Goal: Transaction & Acquisition: Purchase product/service

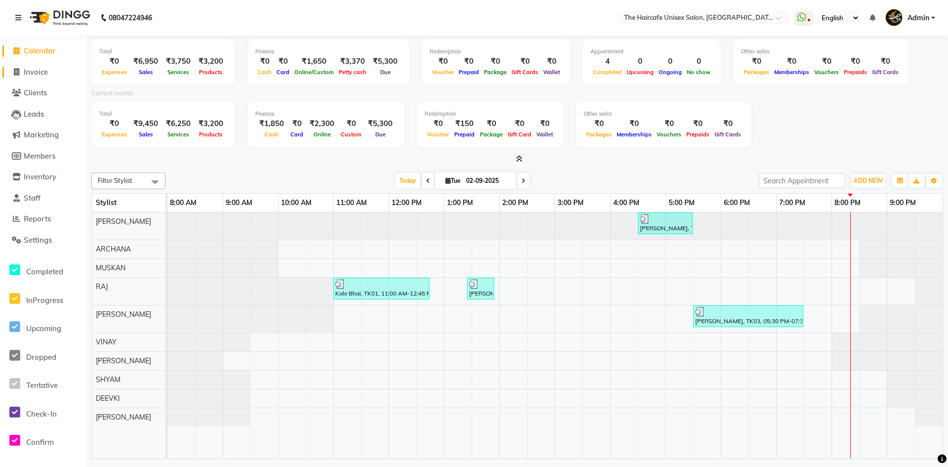
drag, startPoint x: 0, startPoint y: 0, endPoint x: 47, endPoint y: 70, distance: 84.0
click at [47, 70] on span "Invoice" at bounding box center [36, 71] width 24 height 9
select select "service"
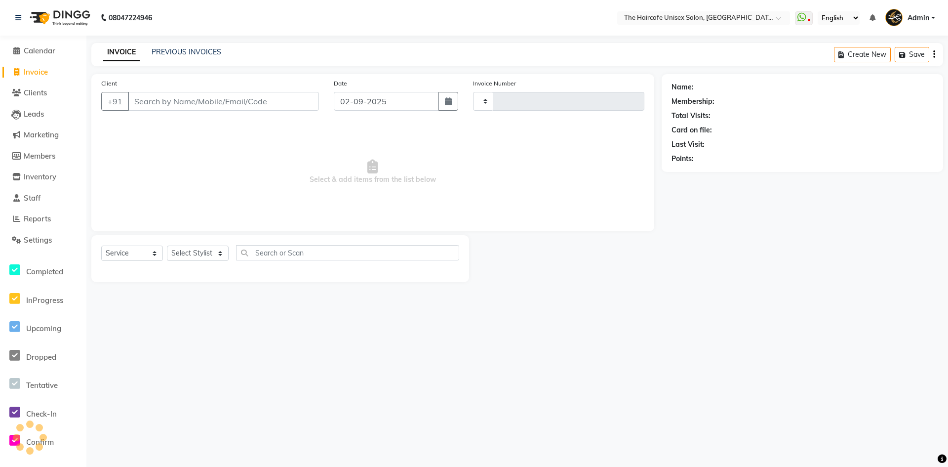
type input "1586"
select select "7412"
click at [166, 51] on link "PREVIOUS INVOICES" at bounding box center [187, 51] width 70 height 9
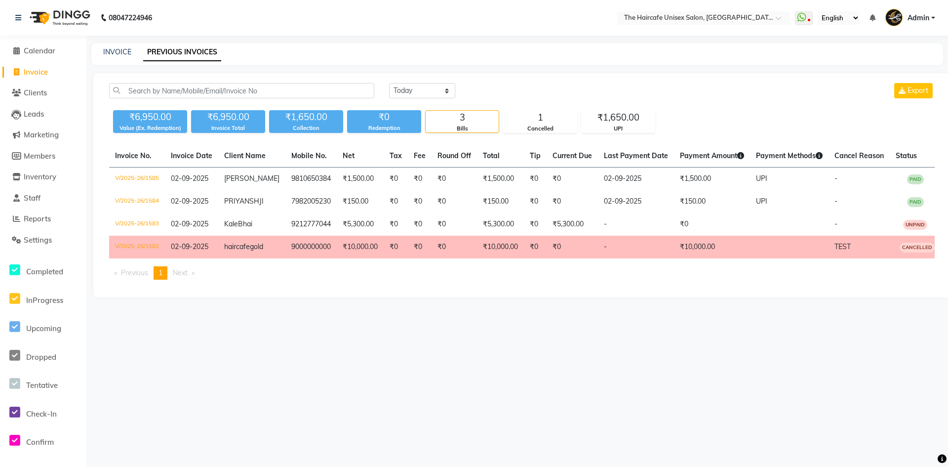
click at [38, 69] on span "Invoice" at bounding box center [36, 71] width 24 height 9
select select "service"
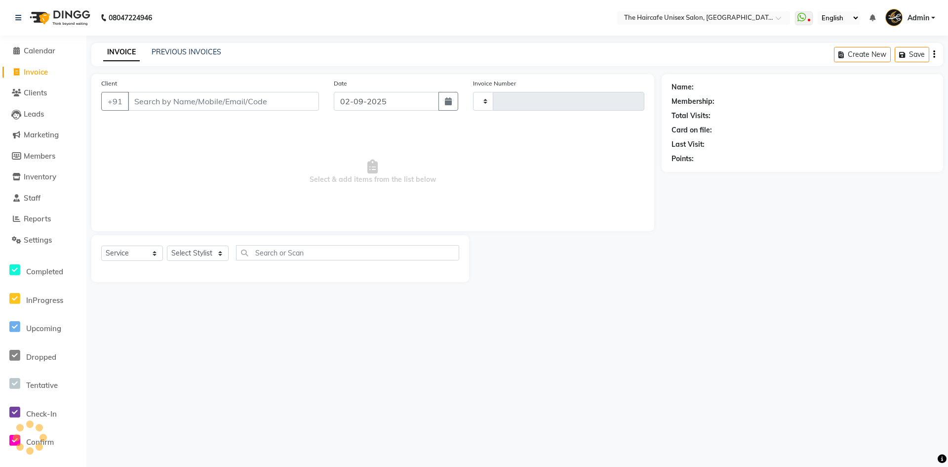
type input "1586"
select select "7412"
click at [173, 52] on link "PREVIOUS INVOICES" at bounding box center [187, 51] width 70 height 9
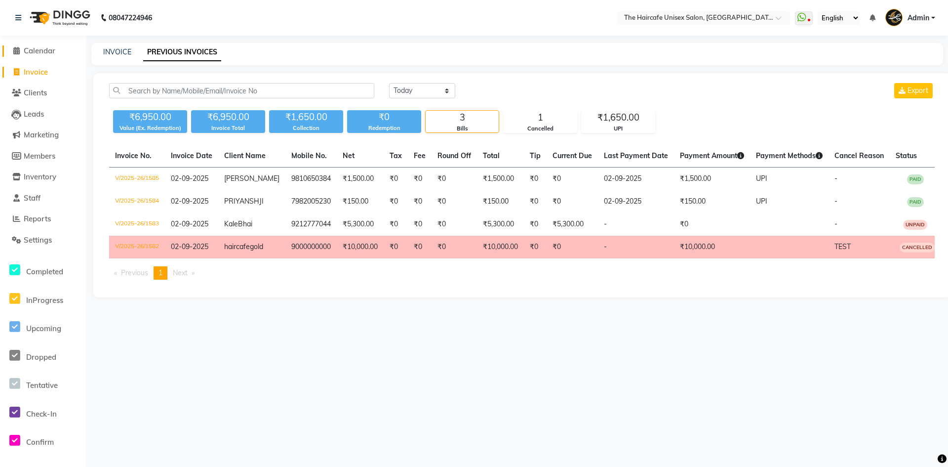
click at [37, 50] on span "Calendar" at bounding box center [40, 50] width 32 height 9
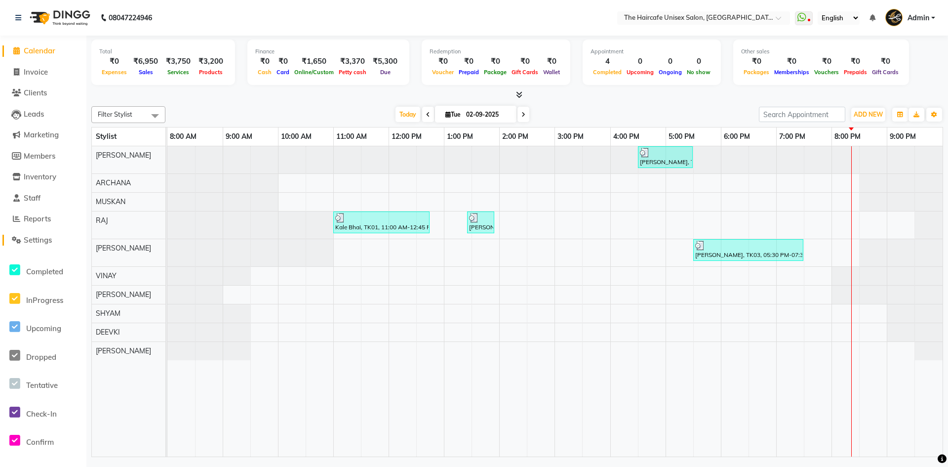
click at [34, 241] on span "Settings" at bounding box center [38, 239] width 28 height 9
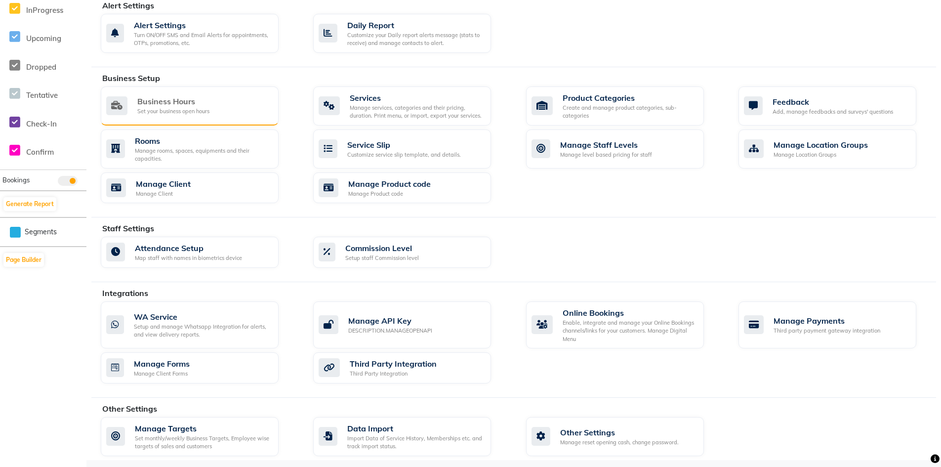
scroll to position [293, 0]
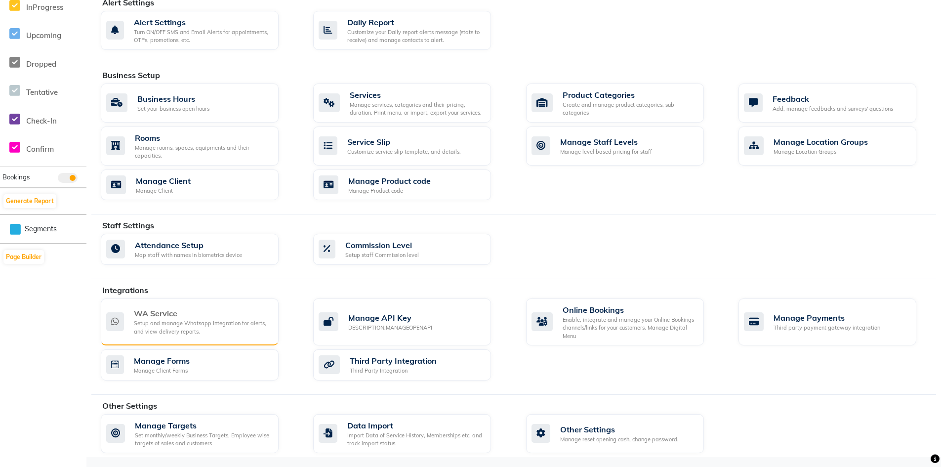
click at [189, 323] on div "Setup and manage Whatsapp Integration for alerts, and view delivery reports." at bounding box center [202, 327] width 137 height 16
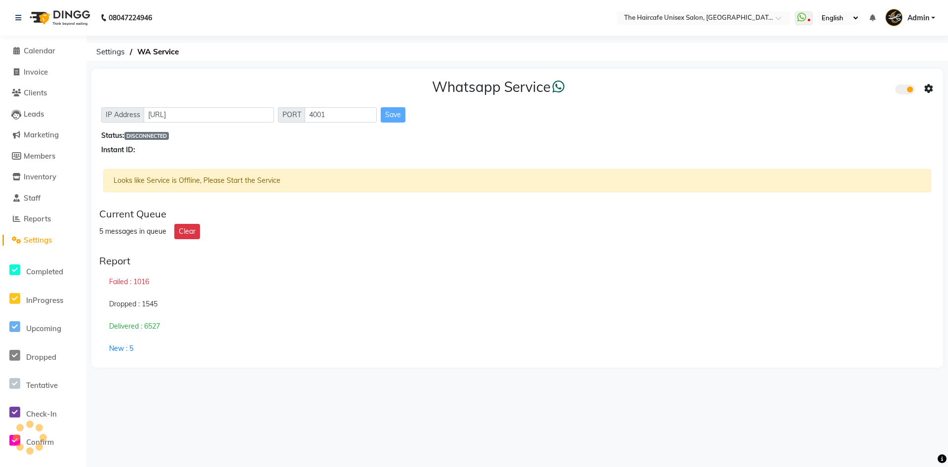
click at [907, 85] on span at bounding box center [906, 89] width 20 height 10
click at [903, 91] on input "checkbox" at bounding box center [903, 91] width 0 height 0
click at [905, 85] on span at bounding box center [906, 89] width 20 height 10
click at [903, 91] on input "checkbox" at bounding box center [903, 91] width 0 height 0
click at [930, 90] on icon at bounding box center [929, 88] width 9 height 9
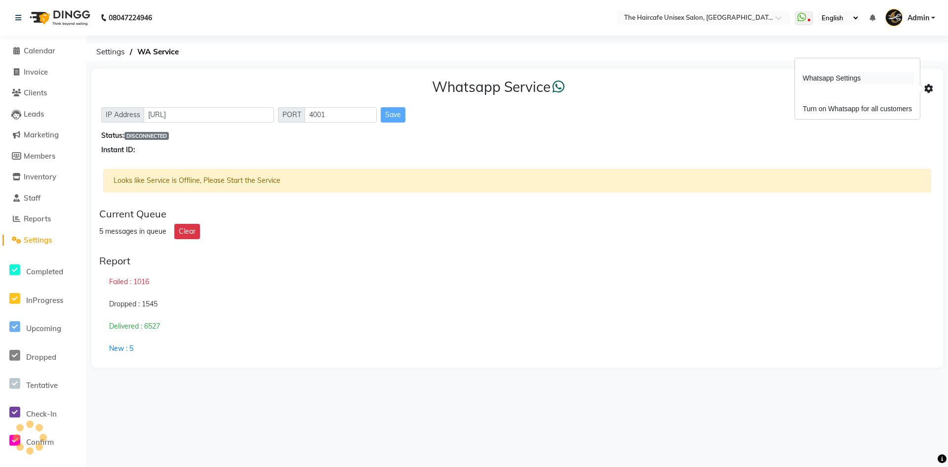
click at [873, 83] on div "Whatsapp Settings" at bounding box center [857, 78] width 113 height 12
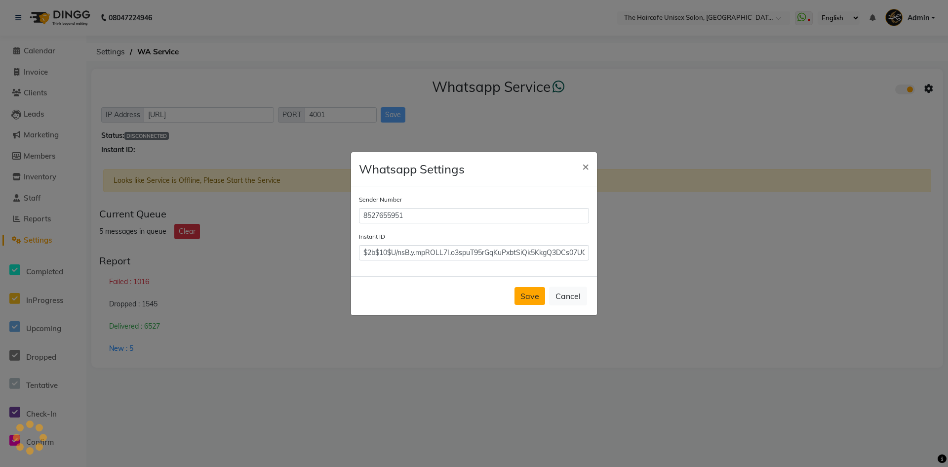
click at [540, 295] on button "Save" at bounding box center [530, 296] width 31 height 18
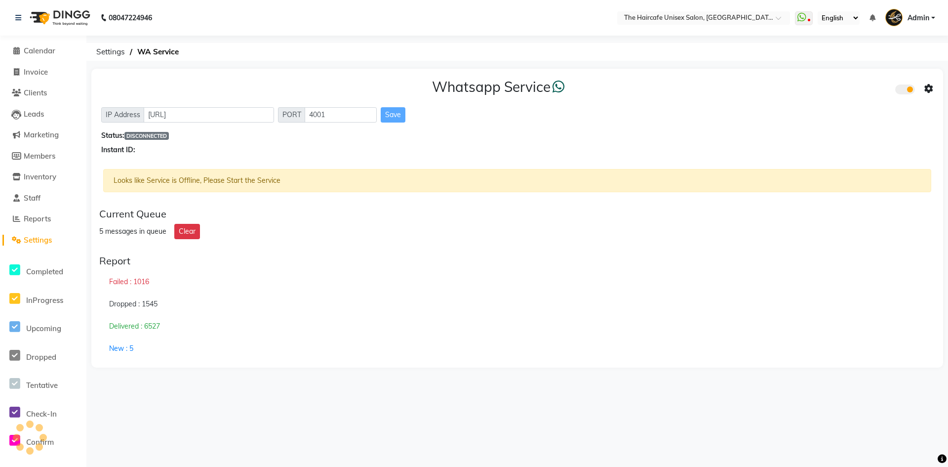
click at [41, 65] on li "Invoice" at bounding box center [43, 72] width 86 height 21
click at [40, 67] on span "Invoice" at bounding box center [36, 71] width 24 height 9
select select "7412"
select select "service"
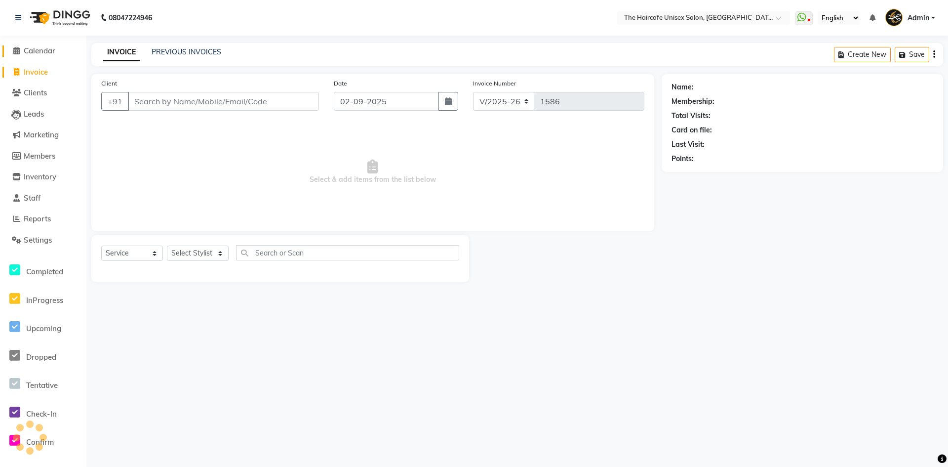
click at [45, 50] on span "Calendar" at bounding box center [40, 50] width 32 height 9
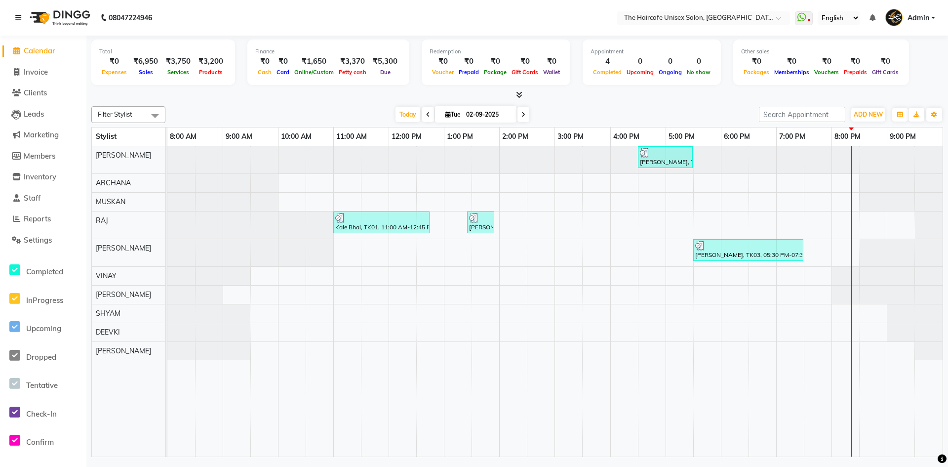
drag, startPoint x: 518, startPoint y: 94, endPoint x: 520, endPoint y: 99, distance: 6.0
click at [520, 99] on span at bounding box center [517, 95] width 10 height 10
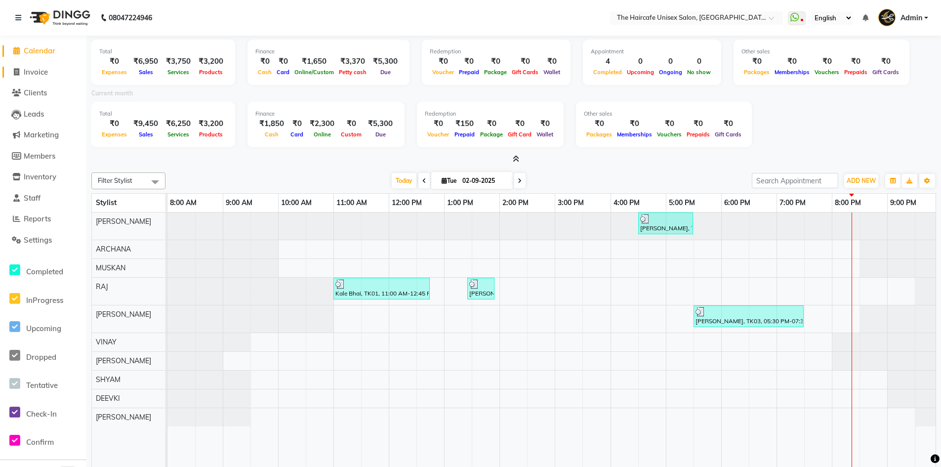
click at [43, 73] on span "Invoice" at bounding box center [36, 71] width 24 height 9
select select "service"
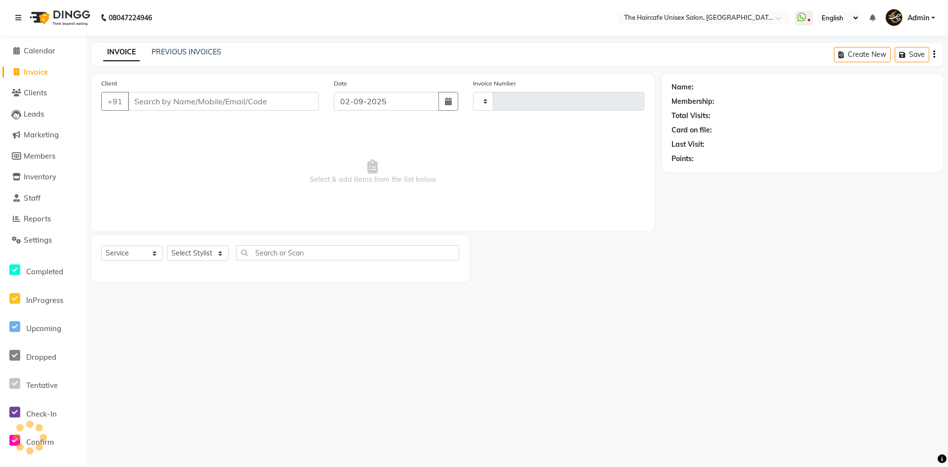
type input "1586"
select select "7412"
click at [180, 51] on link "PREVIOUS INVOICES" at bounding box center [187, 51] width 70 height 9
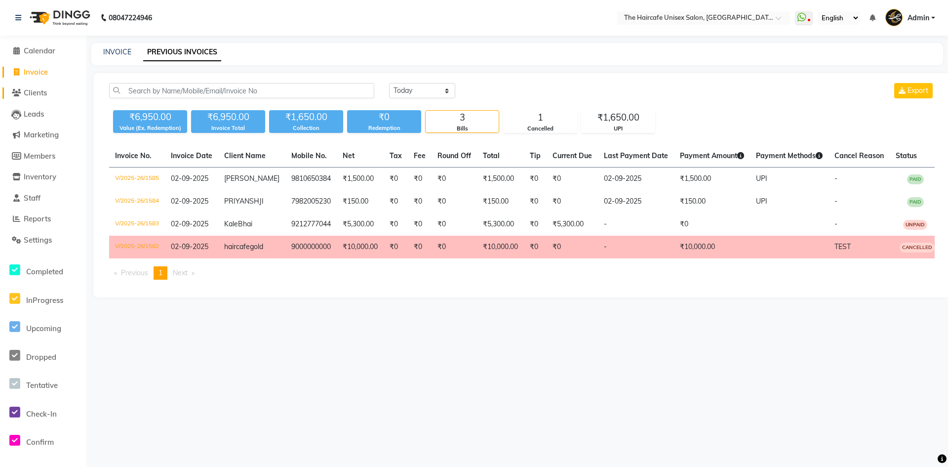
click at [45, 89] on span "Clients" at bounding box center [35, 92] width 23 height 9
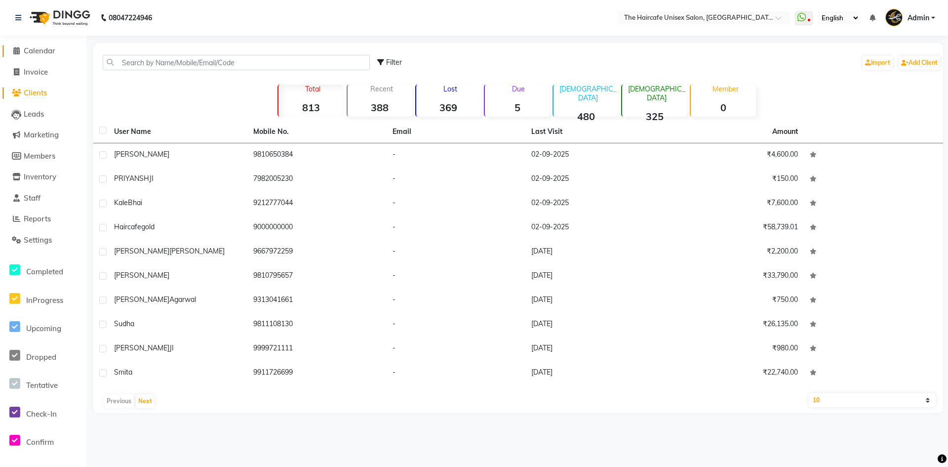
click at [49, 49] on span "Calendar" at bounding box center [40, 50] width 32 height 9
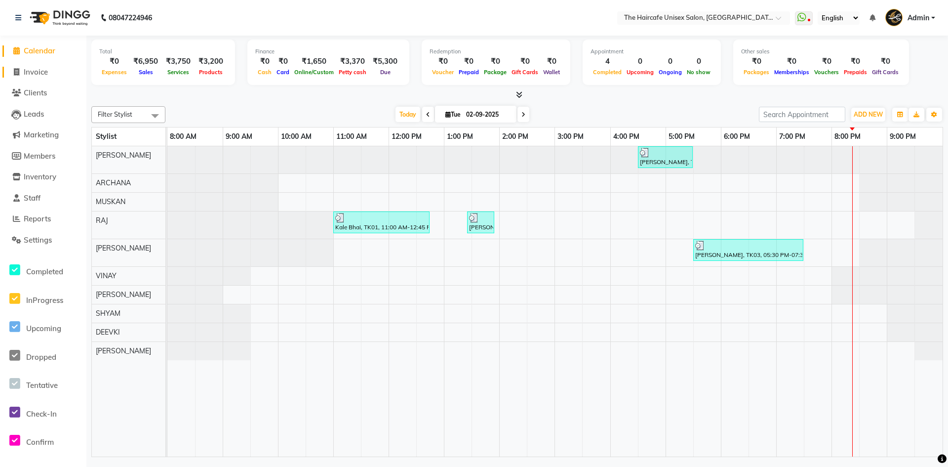
click at [43, 71] on span "Invoice" at bounding box center [36, 71] width 24 height 9
select select "service"
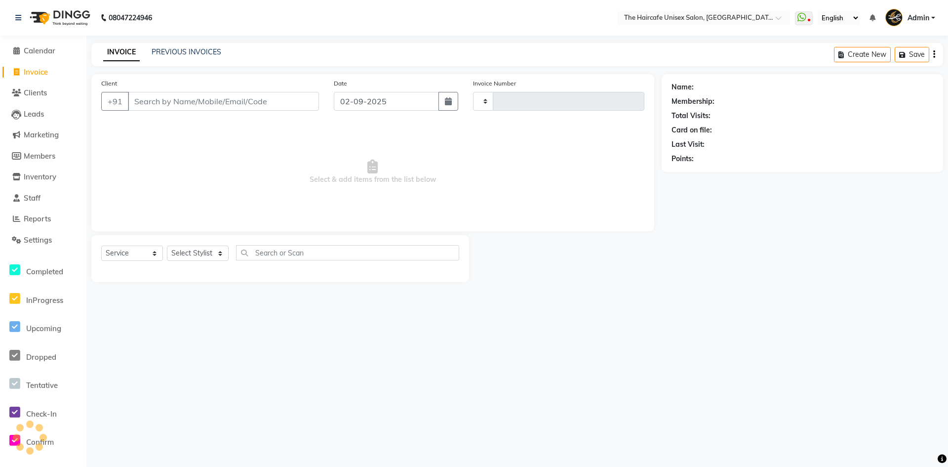
type input "1586"
select select "7412"
click at [172, 50] on link "PREVIOUS INVOICES" at bounding box center [187, 51] width 70 height 9
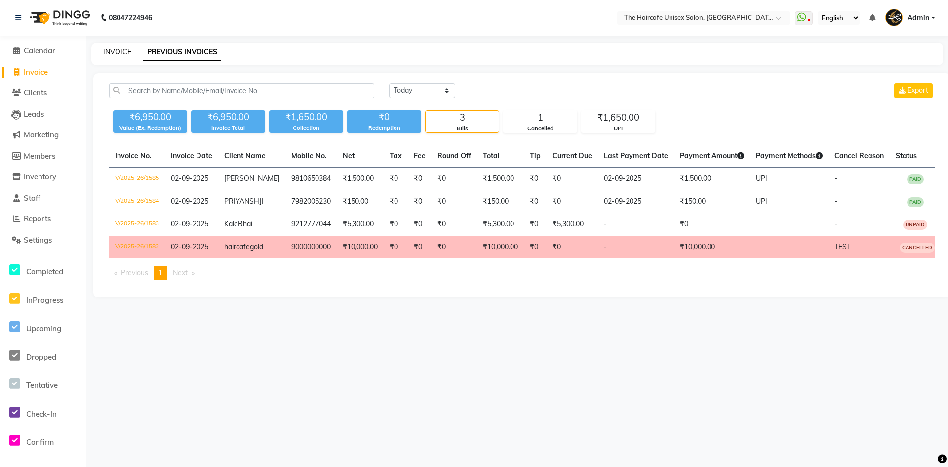
click at [126, 51] on link "INVOICE" at bounding box center [117, 51] width 28 height 9
select select "7412"
select select "service"
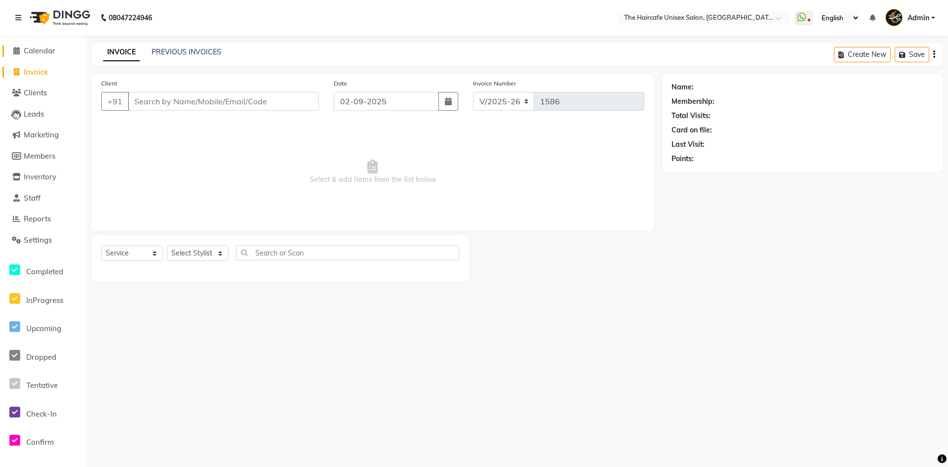
click at [50, 49] on span "Calendar" at bounding box center [40, 50] width 32 height 9
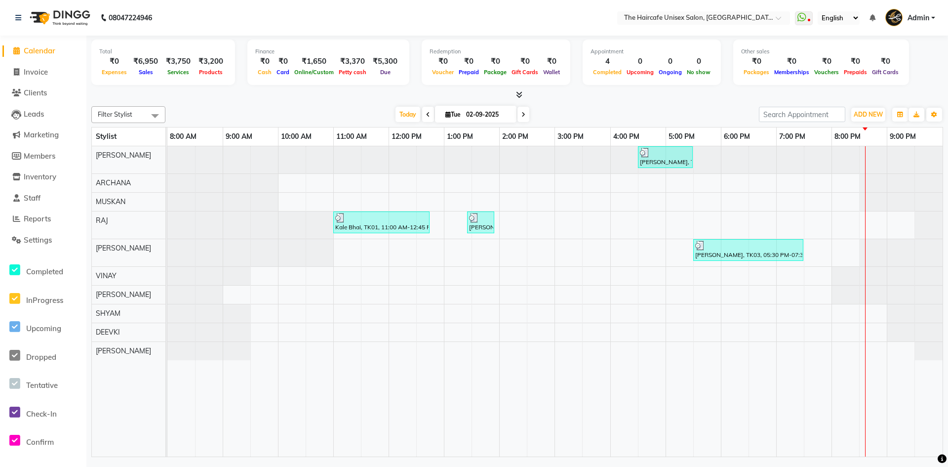
click at [146, 205] on div "MUSKAN" at bounding box center [129, 202] width 74 height 18
click at [733, 269] on div "hk sharma, TK03, 04:30 PM-05:30 PM, Hair Cut - Hair Cut - (Men),Hair Color - Gl…" at bounding box center [555, 301] width 776 height 310
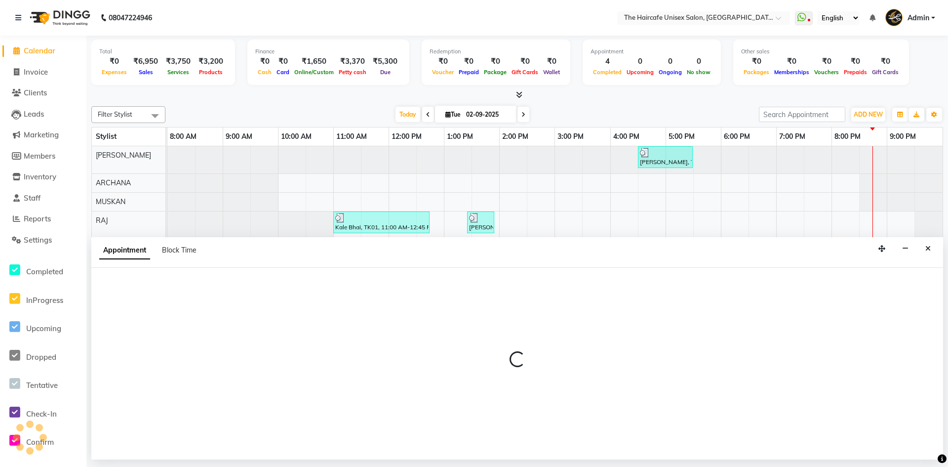
select select "64977"
select select "1080"
select select "tentative"
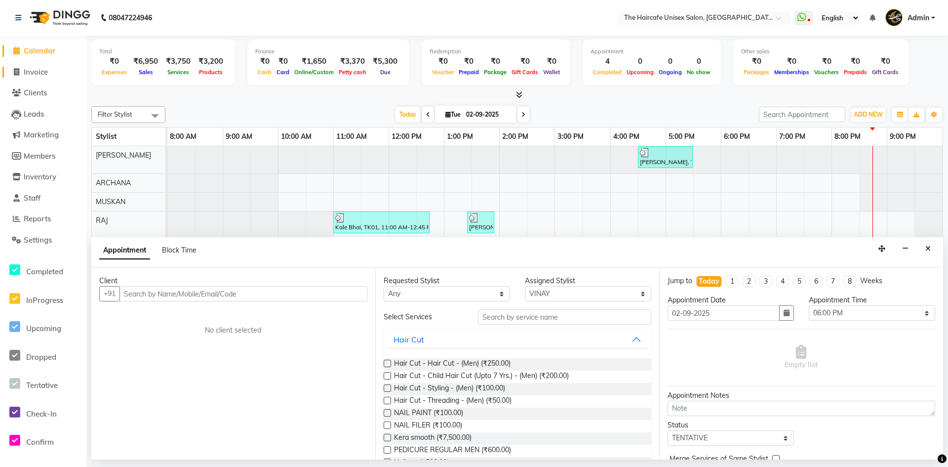
click at [42, 69] on span "Invoice" at bounding box center [36, 71] width 24 height 9
select select "service"
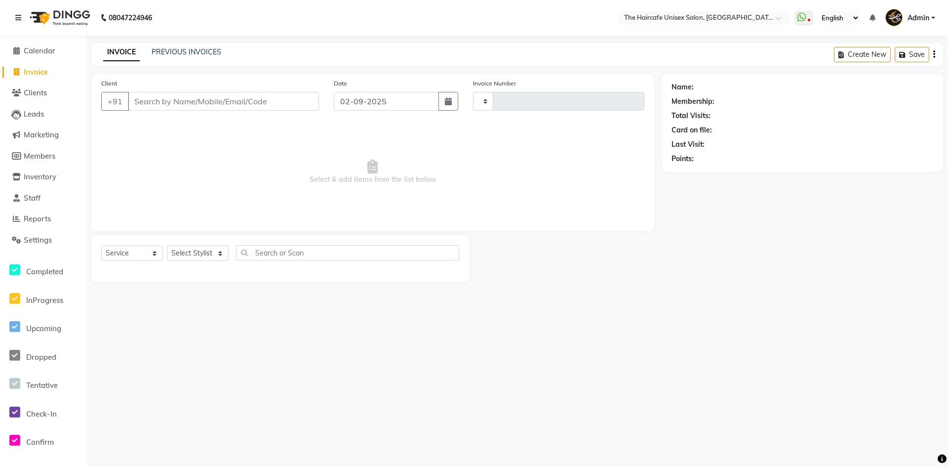
type input "1586"
select select "7412"
click at [210, 246] on select "Select Stylist AFTAB ARCHANA DEEVKI MAHESH VERMA MUSKAN RAJ SHYAM SHYAM JI SURE…" at bounding box center [198, 253] width 62 height 15
select select "68578"
click at [167, 246] on select "Select Stylist AFTAB ARCHANA DEEVKI MAHESH VERMA MUSKAN RAJ SHYAM SHYAM JI SURE…" at bounding box center [198, 253] width 62 height 15
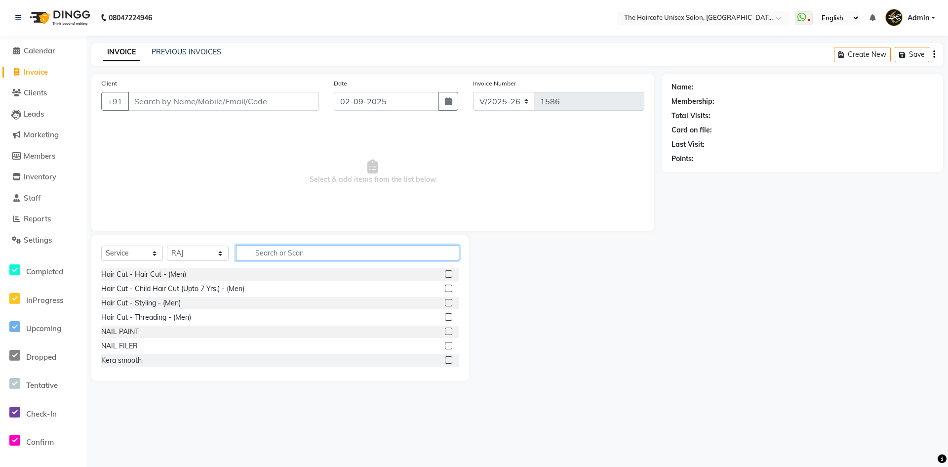
click at [291, 254] on input "text" at bounding box center [347, 252] width 223 height 15
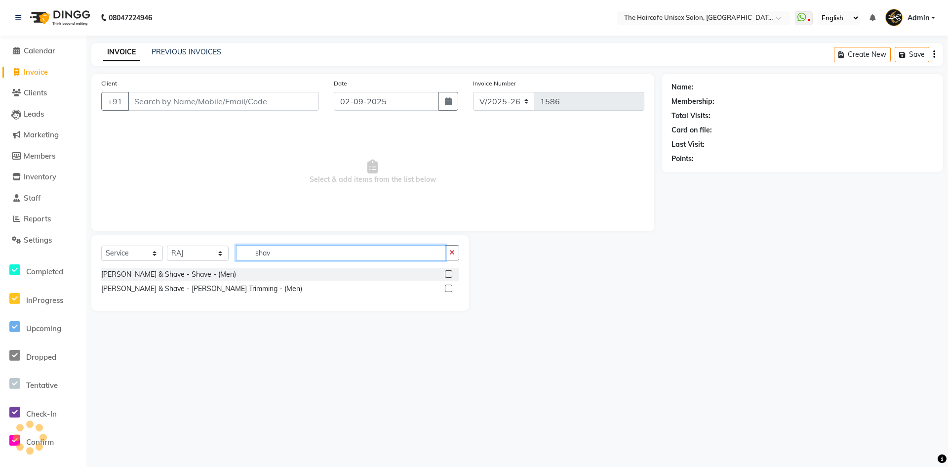
type input "shav"
click at [449, 287] on label at bounding box center [448, 288] width 7 height 7
click at [449, 287] on input "checkbox" at bounding box center [448, 289] width 6 height 6
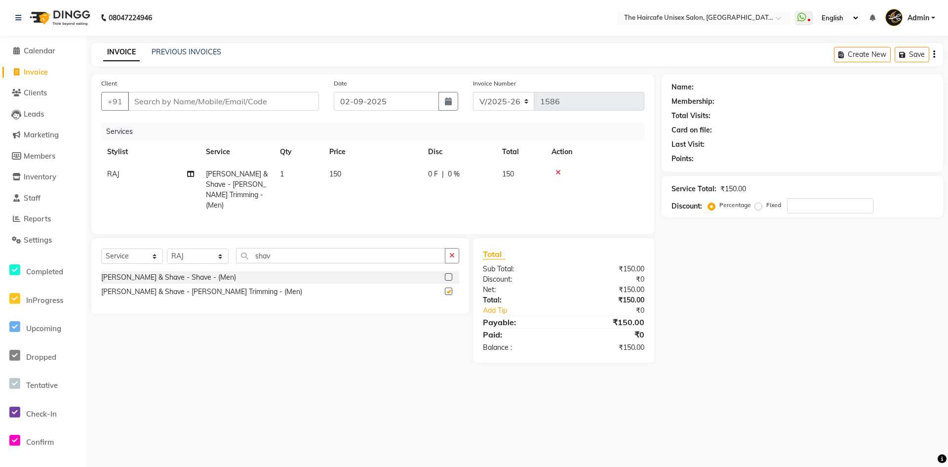
checkbox input "false"
click at [184, 104] on input "Client" at bounding box center [223, 101] width 191 height 19
type input "9"
type input "0"
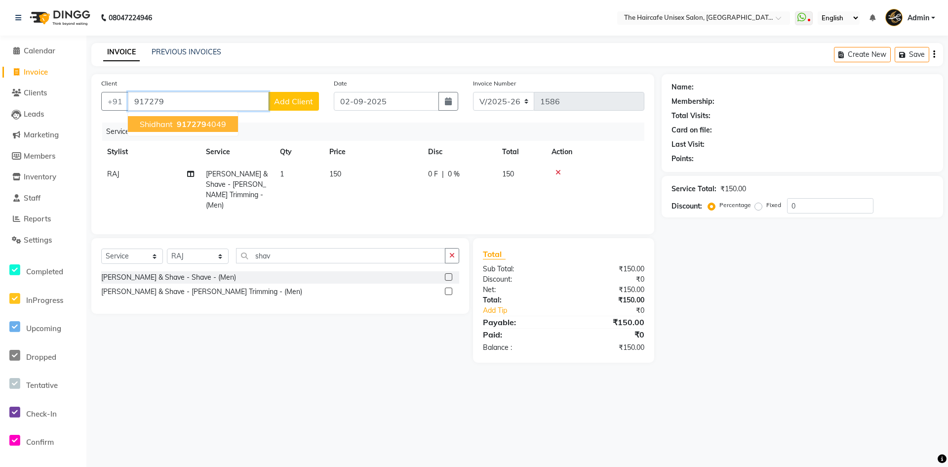
click at [183, 126] on span "917279" at bounding box center [192, 124] width 30 height 10
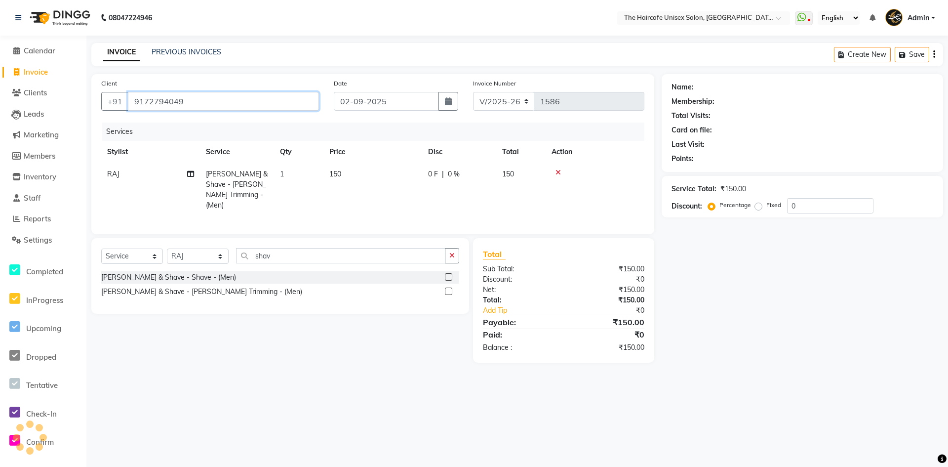
type input "9172794049"
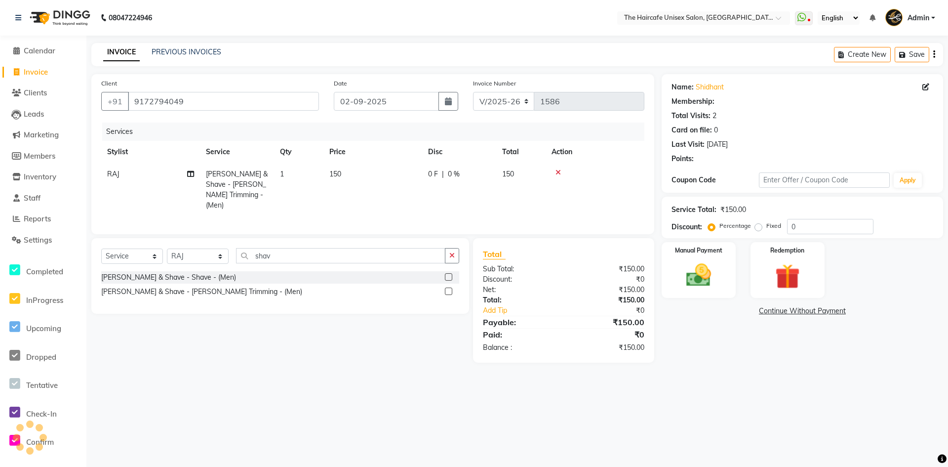
select select "1: Object"
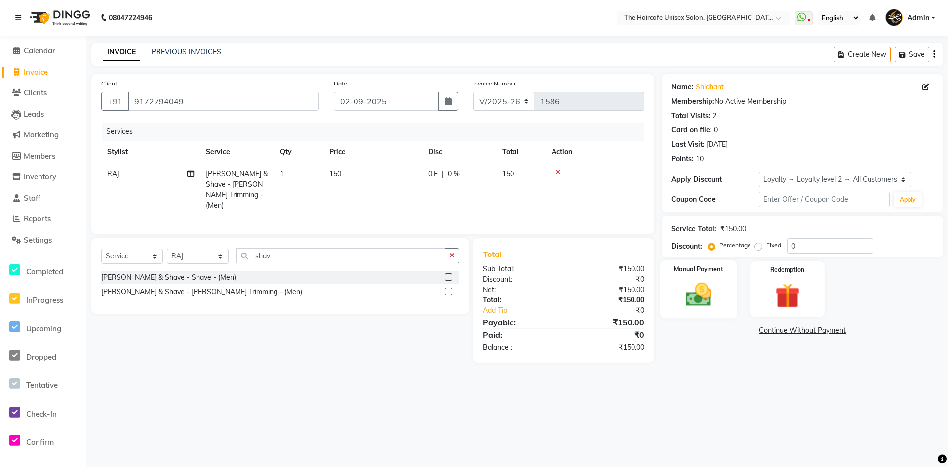
click at [699, 298] on img at bounding box center [699, 295] width 42 height 30
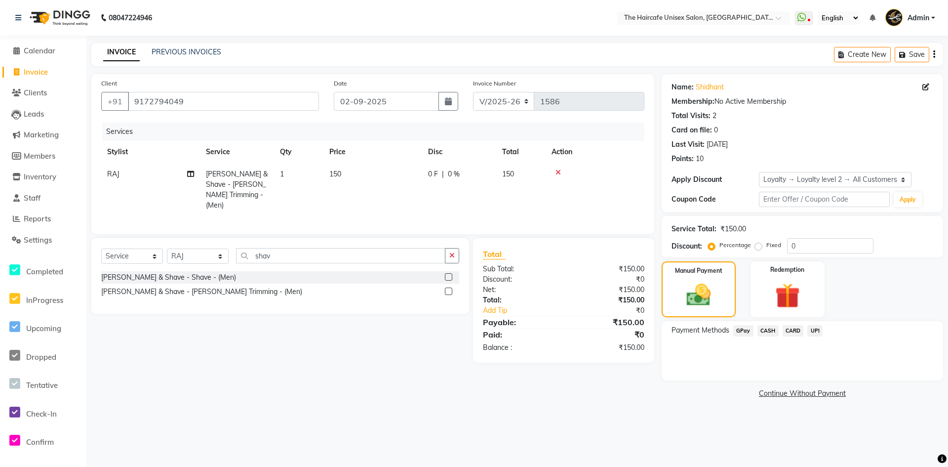
click at [770, 329] on span "CASH" at bounding box center [768, 330] width 21 height 11
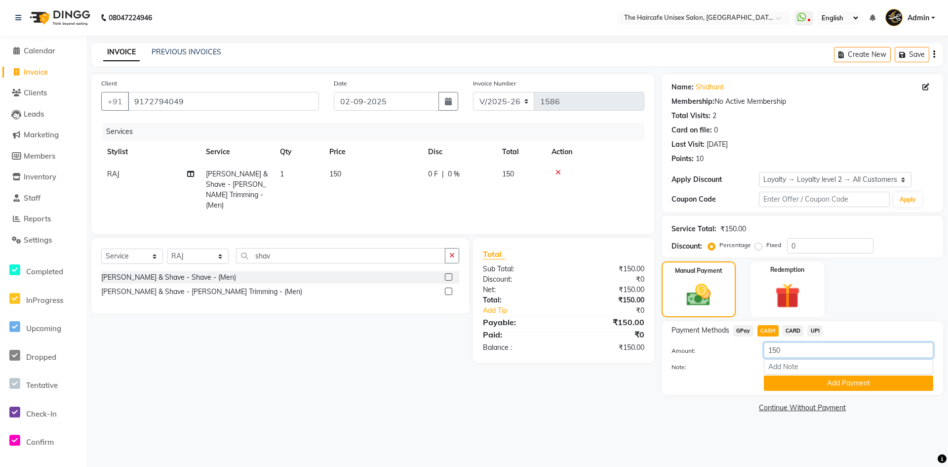
drag, startPoint x: 793, startPoint y: 351, endPoint x: 751, endPoint y: 353, distance: 42.0
click at [751, 353] on div "Amount: 150" at bounding box center [802, 350] width 277 height 17
type input "100"
click at [821, 384] on button "Add Payment" at bounding box center [848, 382] width 169 height 15
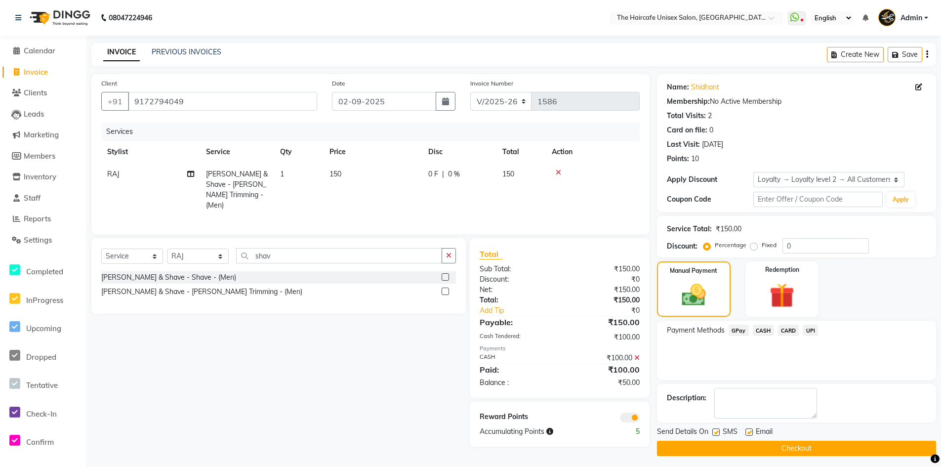
click at [810, 329] on span "UPI" at bounding box center [810, 330] width 15 height 11
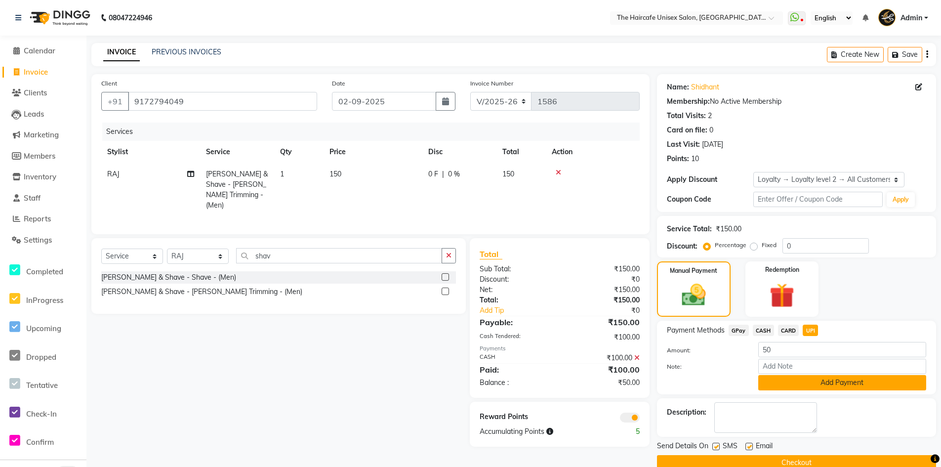
click at [781, 380] on button "Add Payment" at bounding box center [842, 382] width 168 height 15
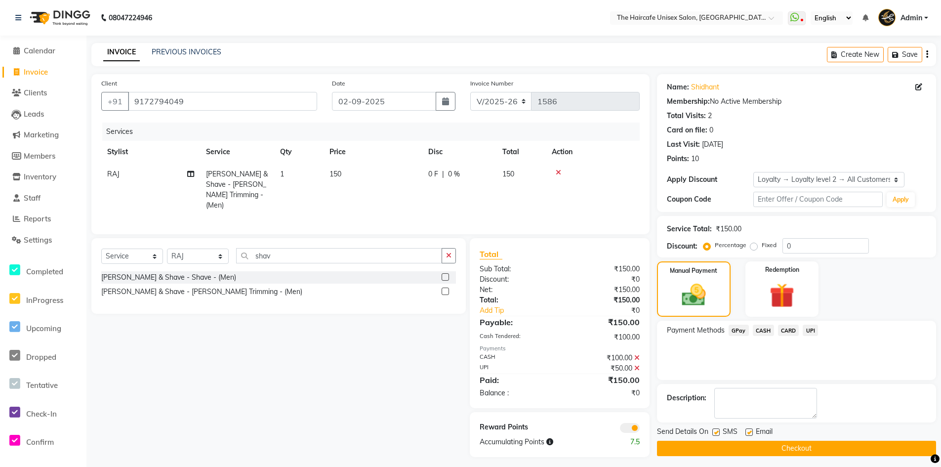
click at [783, 447] on button "Checkout" at bounding box center [796, 448] width 279 height 15
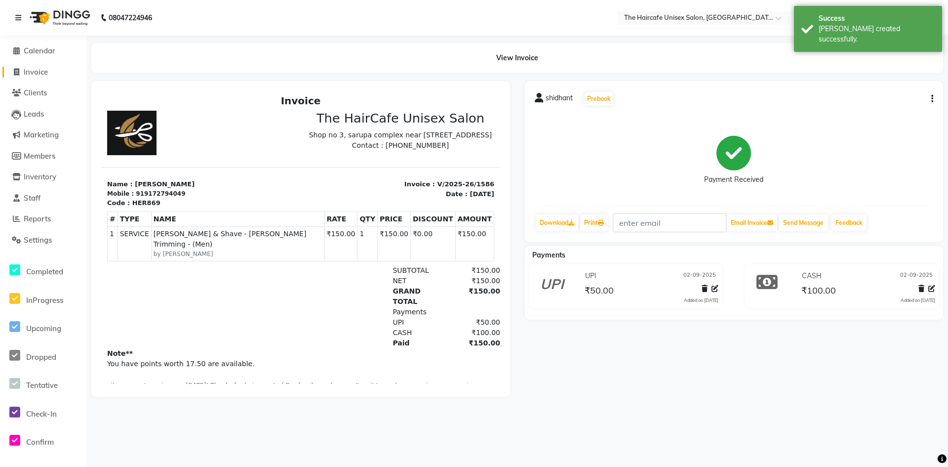
click at [43, 72] on span "Invoice" at bounding box center [36, 71] width 24 height 9
select select "7412"
select select "service"
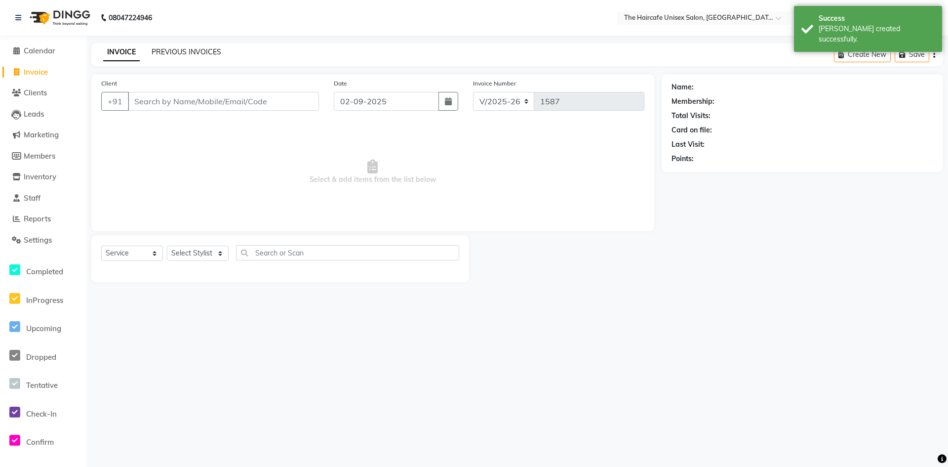
click at [168, 52] on link "PREVIOUS INVOICES" at bounding box center [187, 51] width 70 height 9
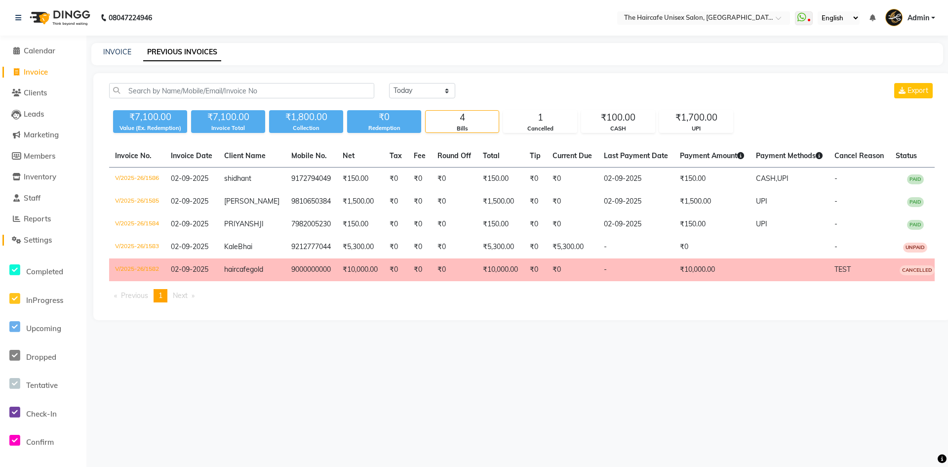
click at [42, 241] on span "Settings" at bounding box center [38, 239] width 28 height 9
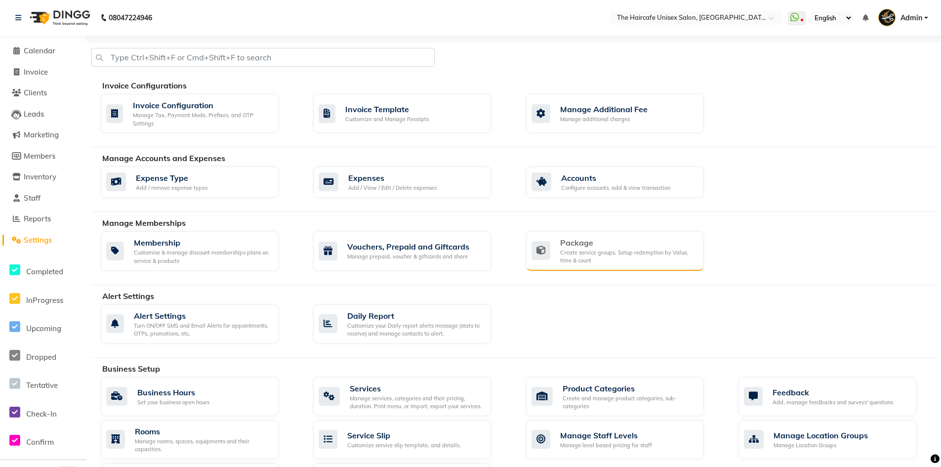
click at [591, 246] on div "Package" at bounding box center [628, 243] width 136 height 12
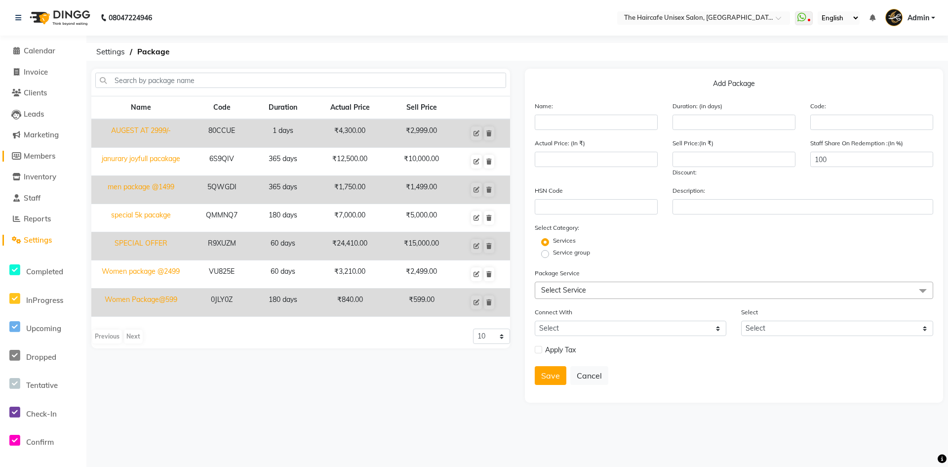
click at [39, 153] on span "Members" at bounding box center [40, 155] width 32 height 9
select select
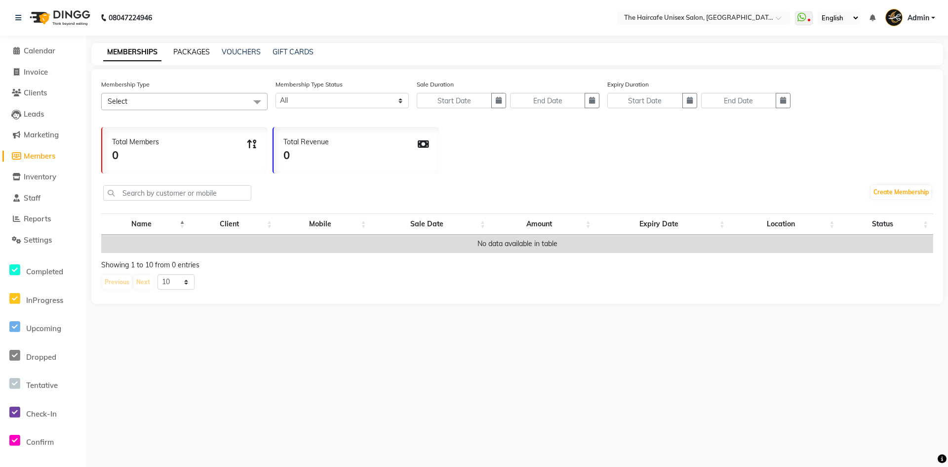
click at [194, 55] on link "PACKAGES" at bounding box center [191, 51] width 37 height 9
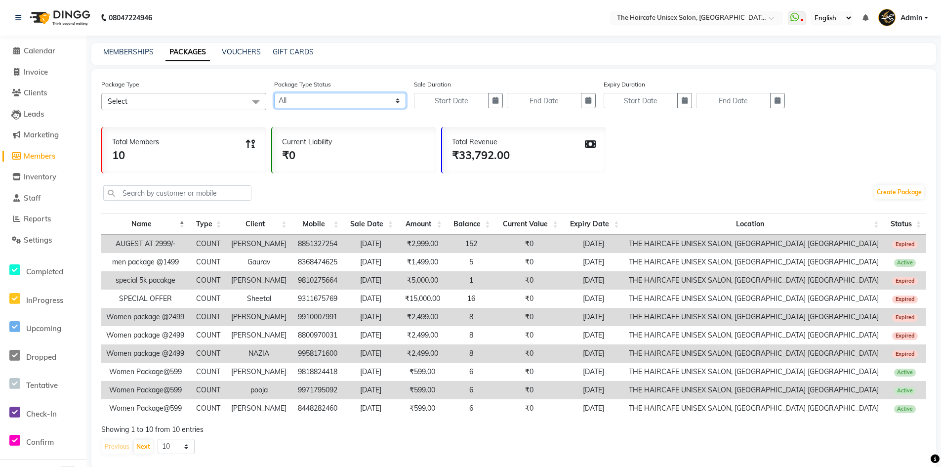
click at [332, 98] on select "Active Expired All" at bounding box center [340, 100] width 132 height 15
select select "true"
click at [274, 93] on select "Active Expired All" at bounding box center [340, 100] width 132 height 15
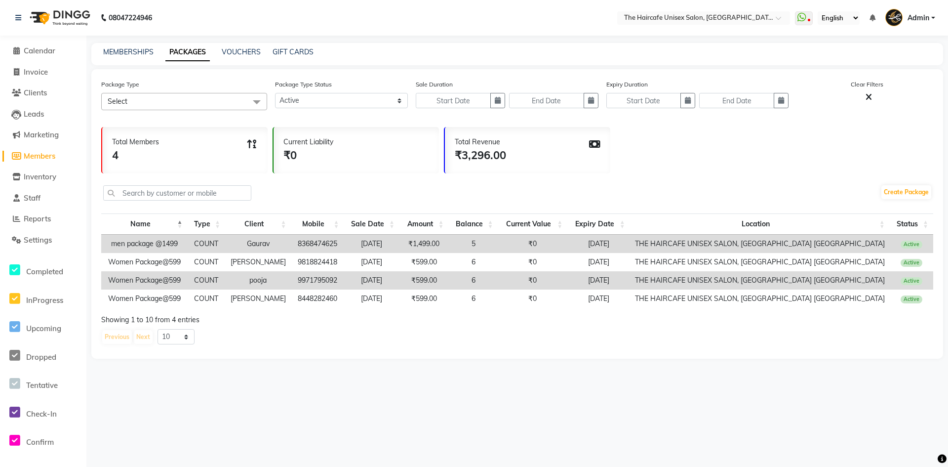
click at [241, 46] on div "MEMBERSHIPS PACKAGES VOUCHERS GIFT CARDS" at bounding box center [517, 54] width 852 height 22
click at [241, 50] on link "VOUCHERS" at bounding box center [241, 51] width 39 height 9
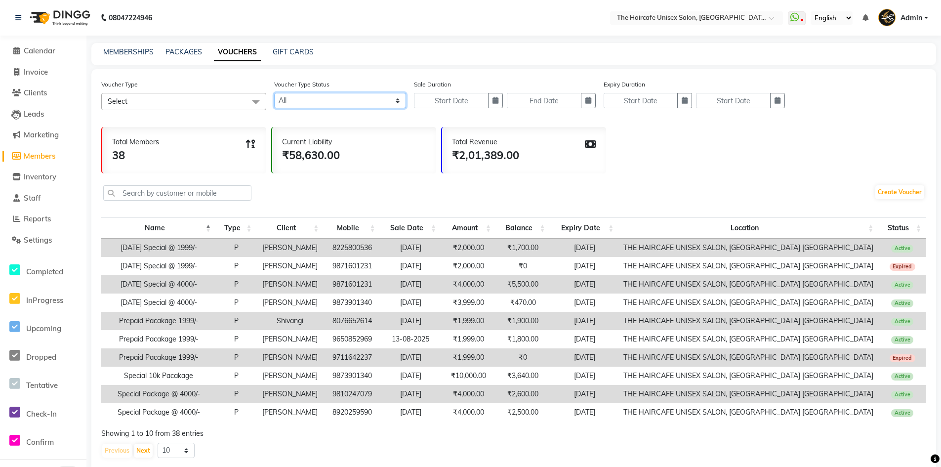
click at [358, 98] on select "Active Expired All" at bounding box center [340, 100] width 132 height 15
select select "true"
click at [274, 93] on select "Active Expired All" at bounding box center [340, 100] width 132 height 15
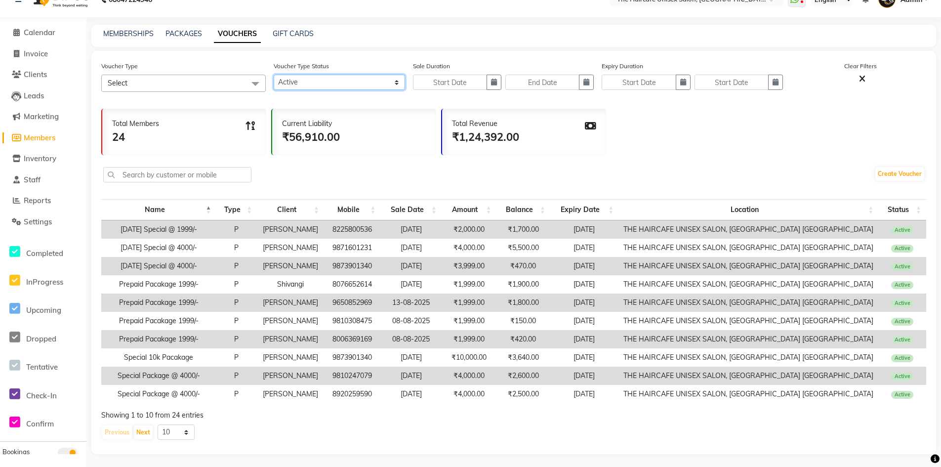
scroll to position [28, 0]
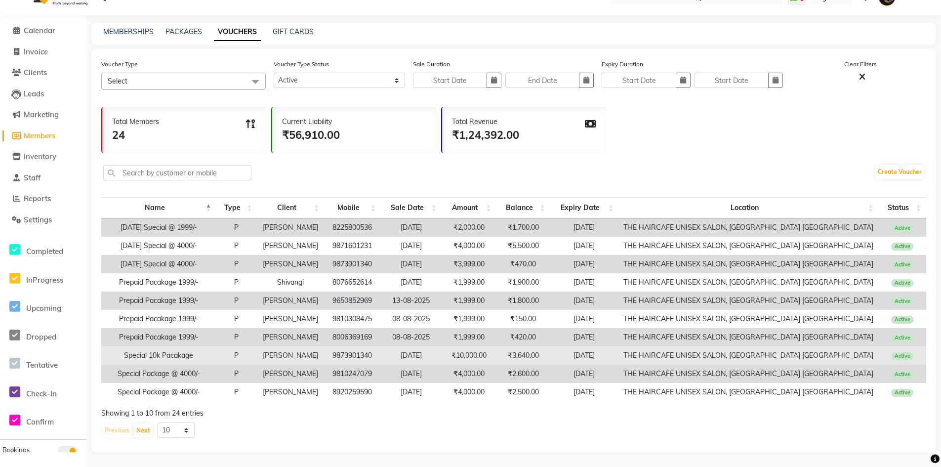
click at [442, 352] on td "[DATE]" at bounding box center [411, 355] width 61 height 18
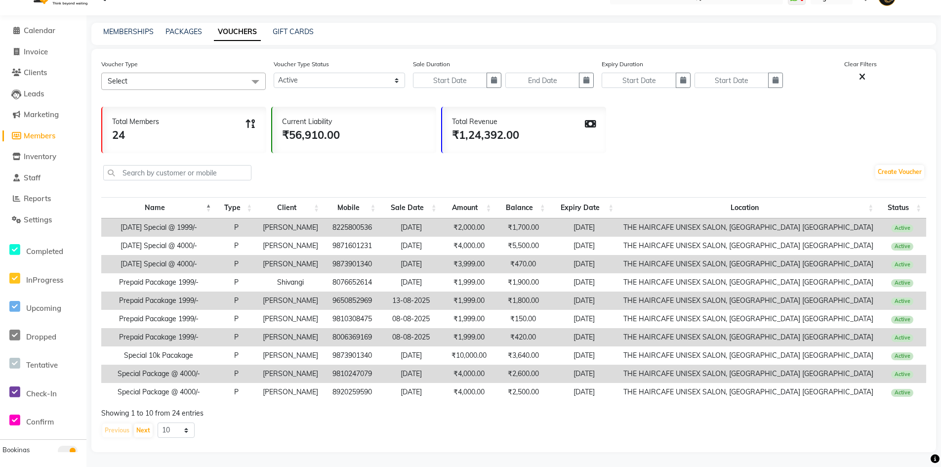
scroll to position [0, 0]
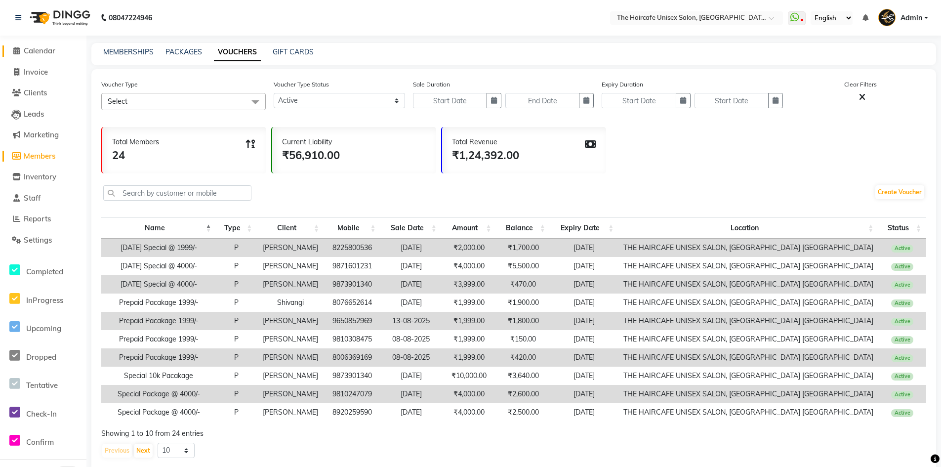
click at [45, 53] on span "Calendar" at bounding box center [40, 50] width 32 height 9
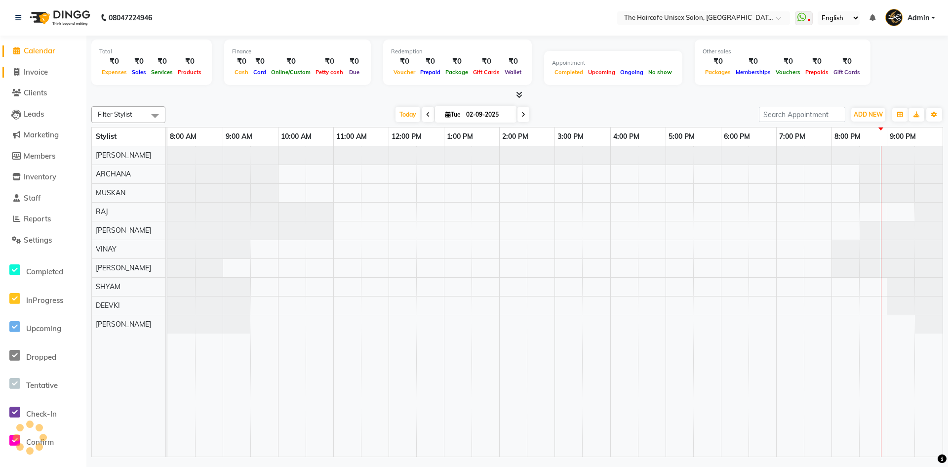
click at [35, 72] on span "Invoice" at bounding box center [36, 71] width 24 height 9
select select "service"
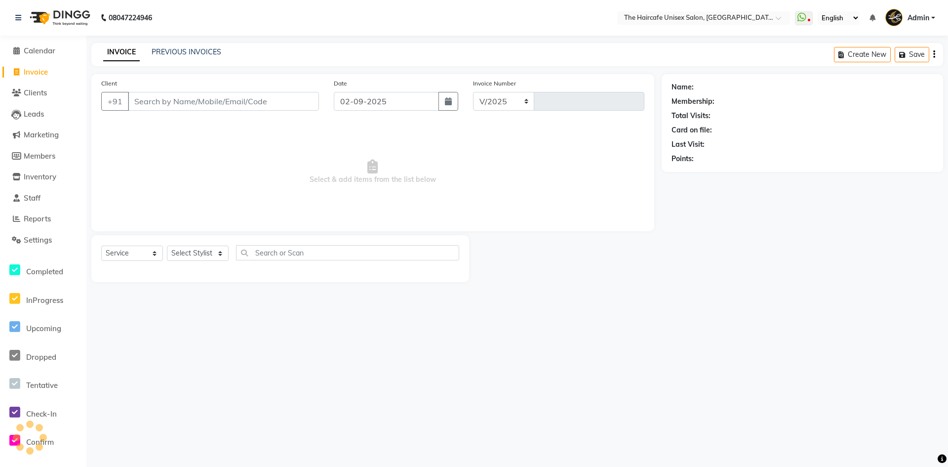
select select "7412"
type input "1587"
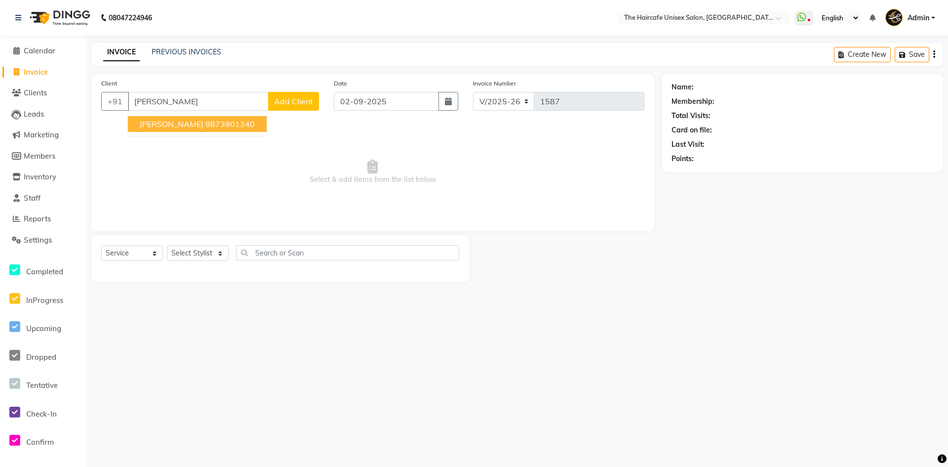
click at [191, 126] on span "[PERSON_NAME]" at bounding box center [172, 124] width 64 height 10
type input "9873901340"
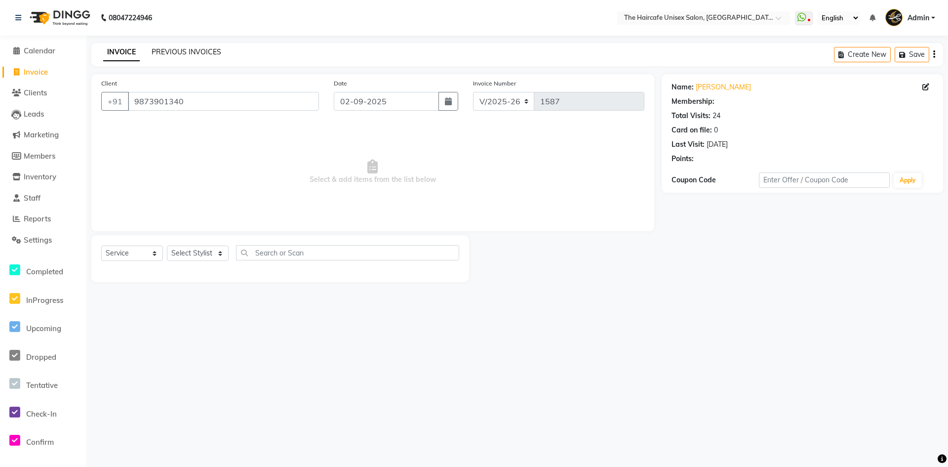
select select "1: Object"
click at [200, 51] on link "PREVIOUS INVOICES" at bounding box center [187, 51] width 70 height 9
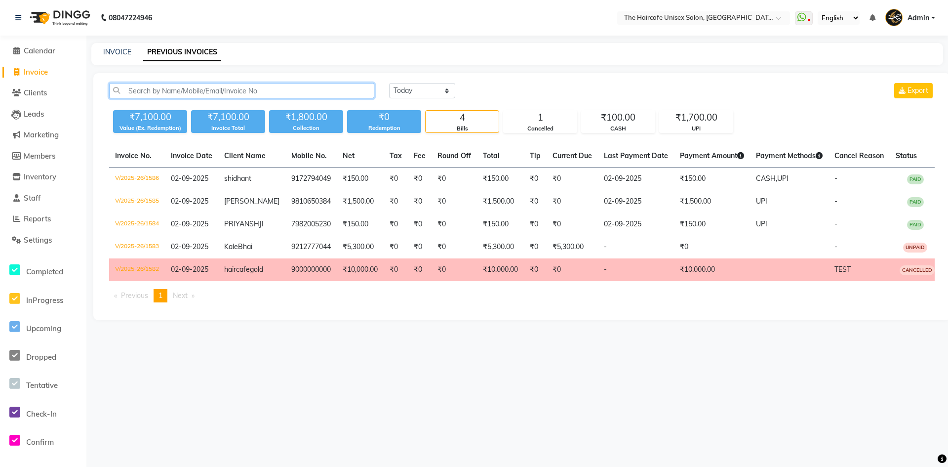
click at [214, 90] on input "text" at bounding box center [241, 90] width 265 height 15
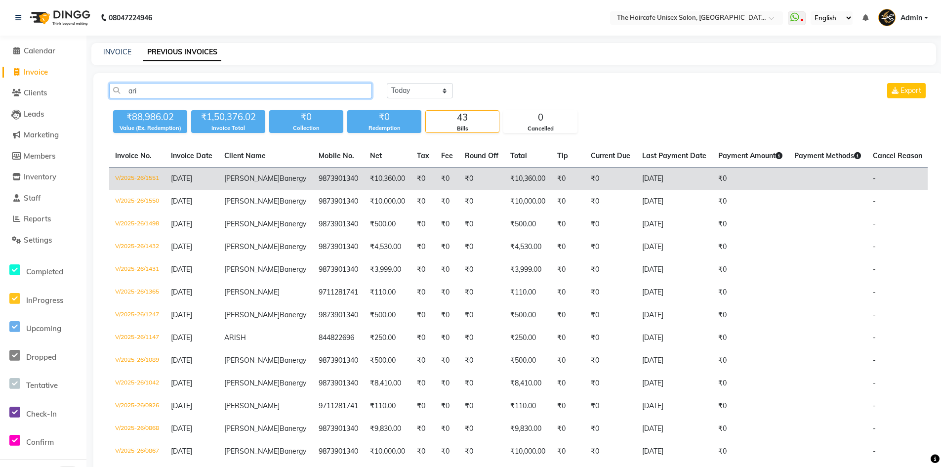
type input "ari"
click at [364, 186] on td "₹10,360.00" at bounding box center [387, 178] width 47 height 23
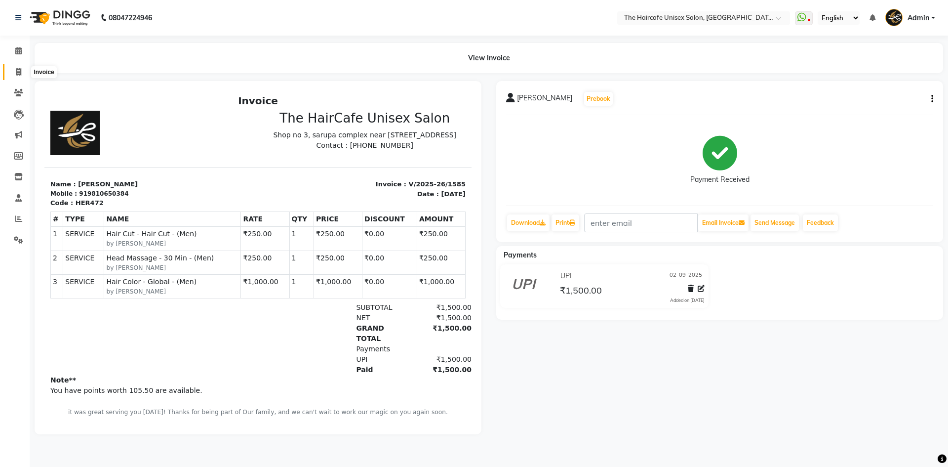
click at [16, 69] on icon at bounding box center [18, 71] width 5 height 7
select select "service"
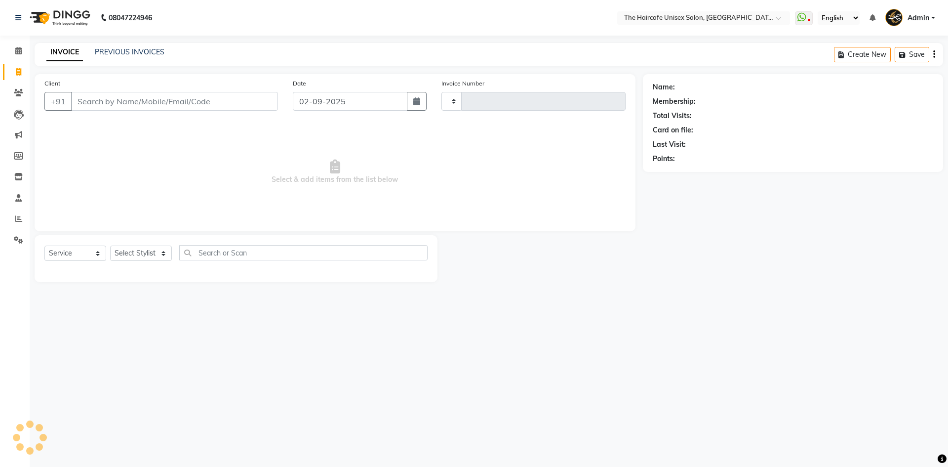
type input "1586"
select select "7412"
click at [116, 52] on link "PREVIOUS INVOICES" at bounding box center [130, 51] width 70 height 9
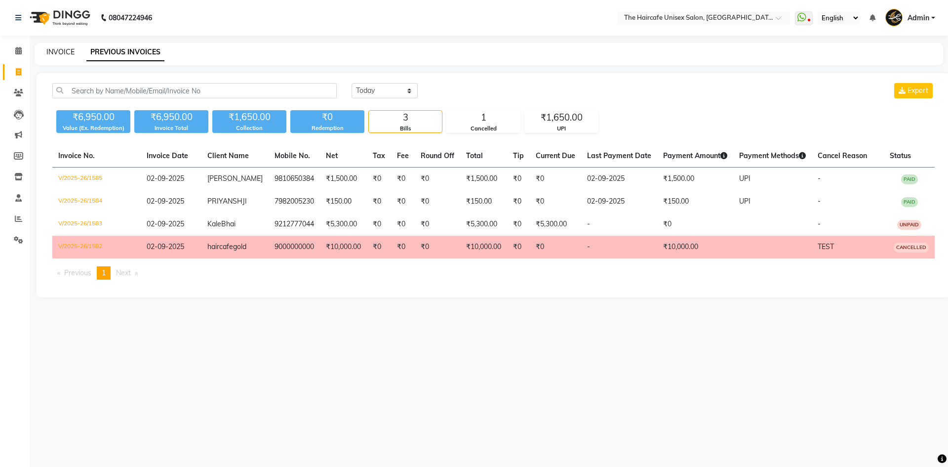
click at [57, 53] on link "INVOICE" at bounding box center [60, 51] width 28 height 9
select select "7412"
select select "service"
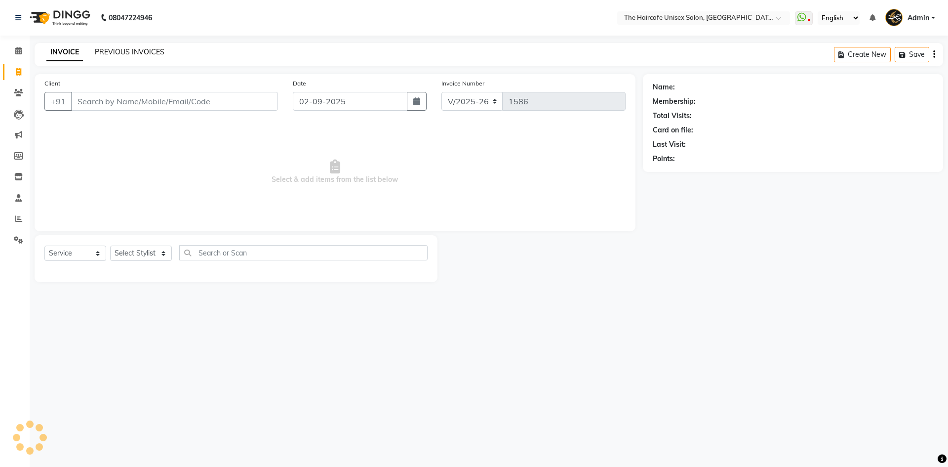
click at [137, 55] on link "PREVIOUS INVOICES" at bounding box center [130, 51] width 70 height 9
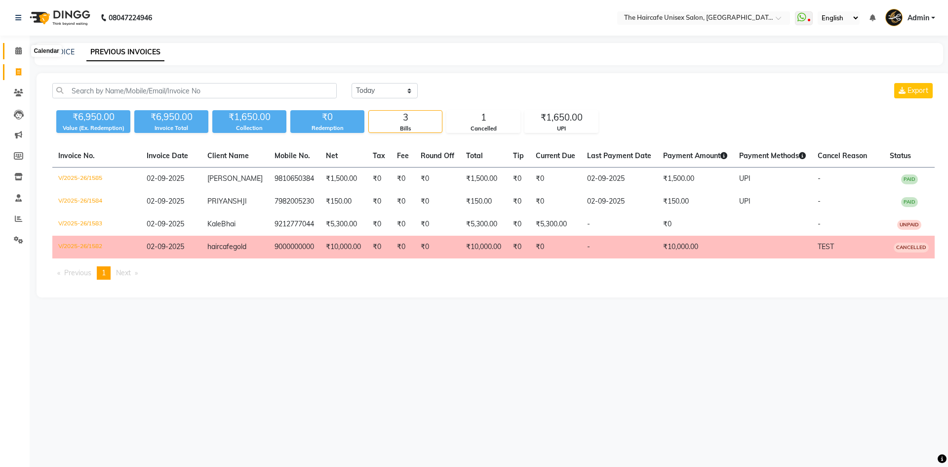
click at [13, 50] on span at bounding box center [18, 50] width 17 height 11
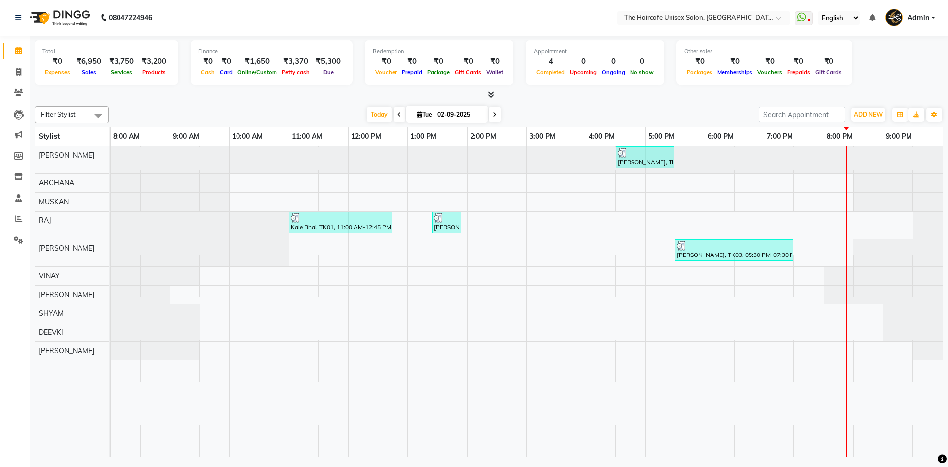
click at [492, 93] on icon at bounding box center [491, 94] width 6 height 7
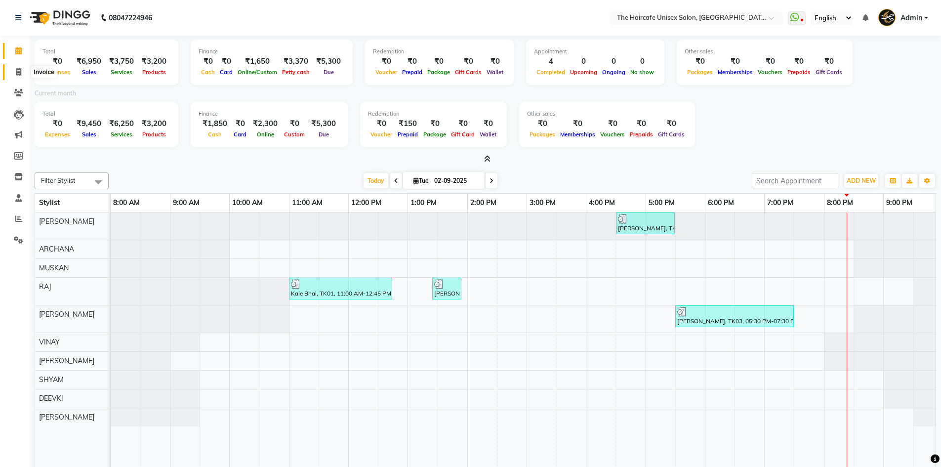
click at [21, 74] on icon at bounding box center [18, 71] width 5 height 7
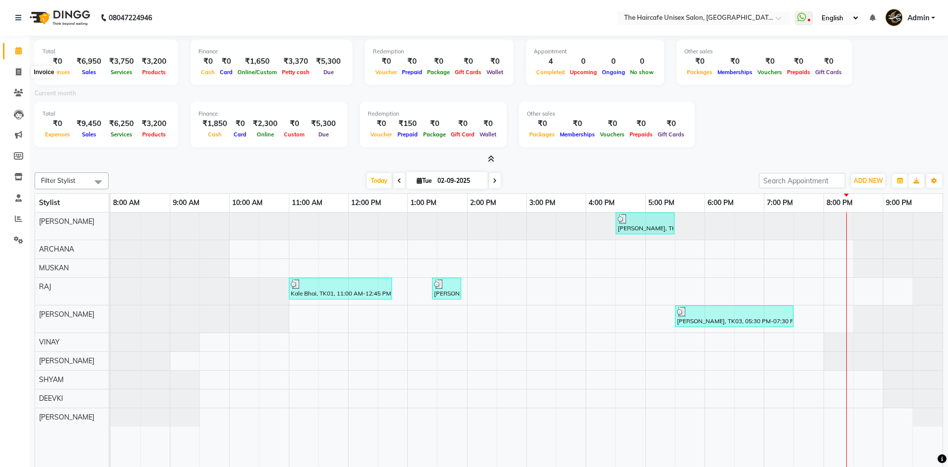
select select "7412"
select select "service"
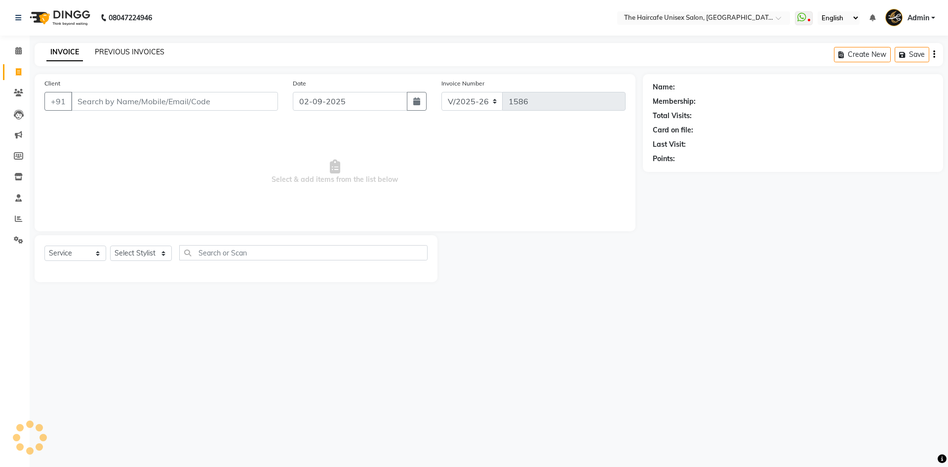
click at [147, 51] on link "PREVIOUS INVOICES" at bounding box center [130, 51] width 70 height 9
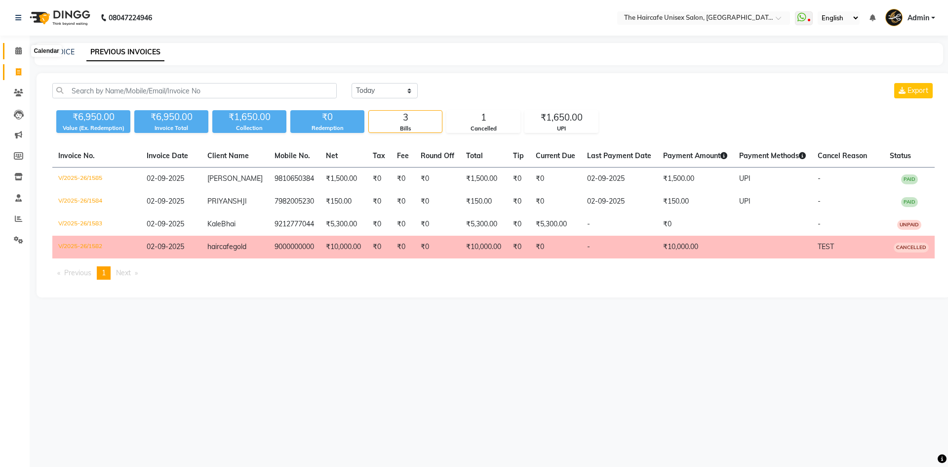
click at [18, 54] on icon at bounding box center [18, 50] width 6 height 7
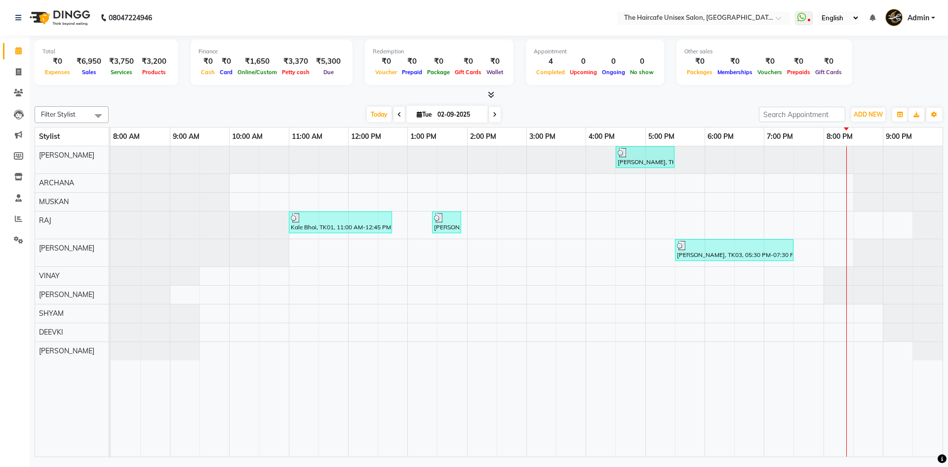
click at [493, 98] on icon at bounding box center [491, 94] width 6 height 7
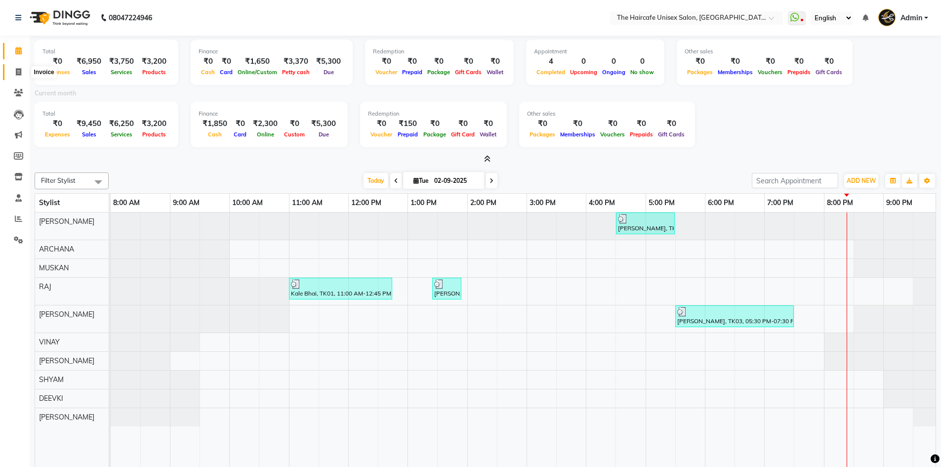
click at [21, 72] on icon at bounding box center [18, 71] width 5 height 7
select select "service"
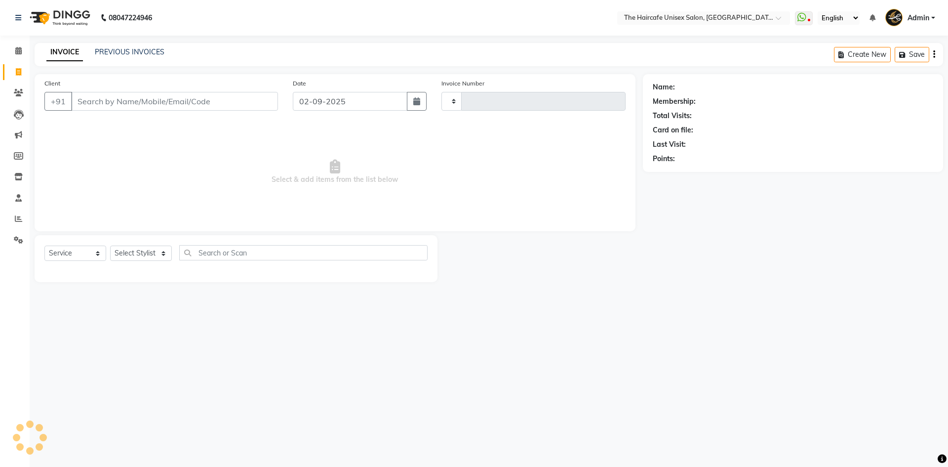
type input "1586"
select select "7412"
click at [122, 53] on link "PREVIOUS INVOICES" at bounding box center [130, 51] width 70 height 9
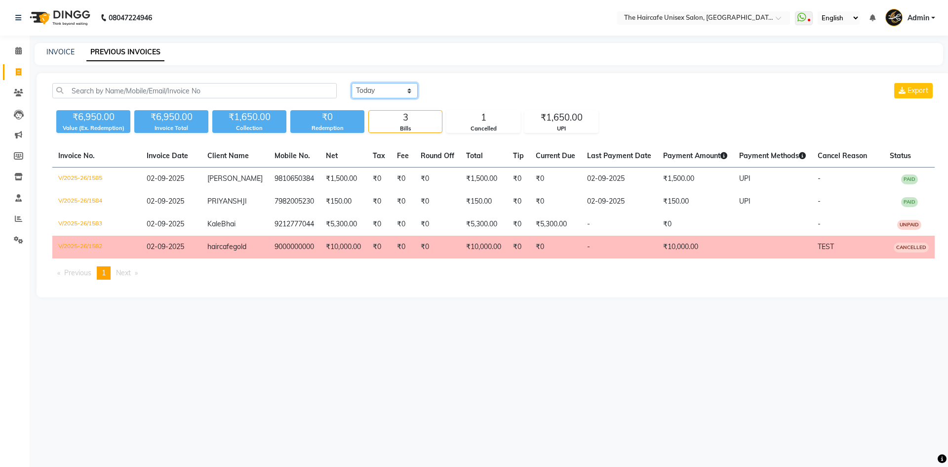
click at [370, 88] on select "Today Yesterday Custom Range" at bounding box center [385, 90] width 66 height 15
select select "yesterday"
click at [352, 83] on select "Today Yesterday Custom Range" at bounding box center [385, 90] width 66 height 15
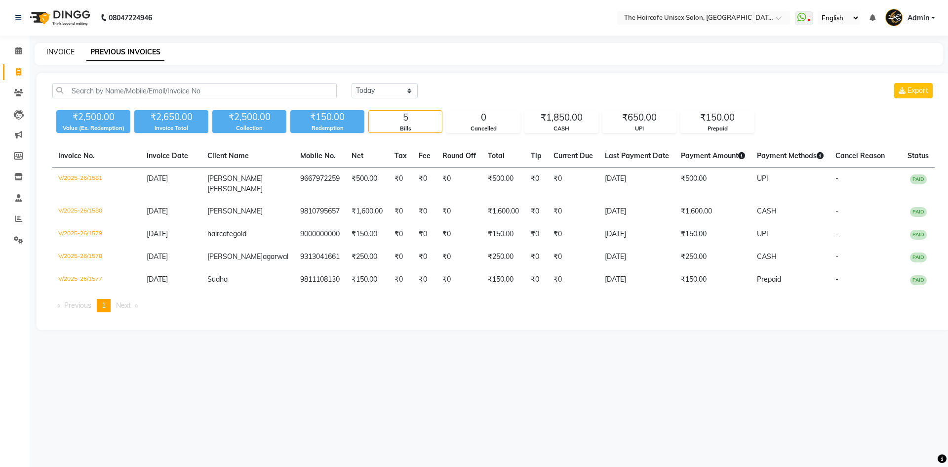
click at [71, 49] on link "INVOICE" at bounding box center [60, 51] width 28 height 9
select select "service"
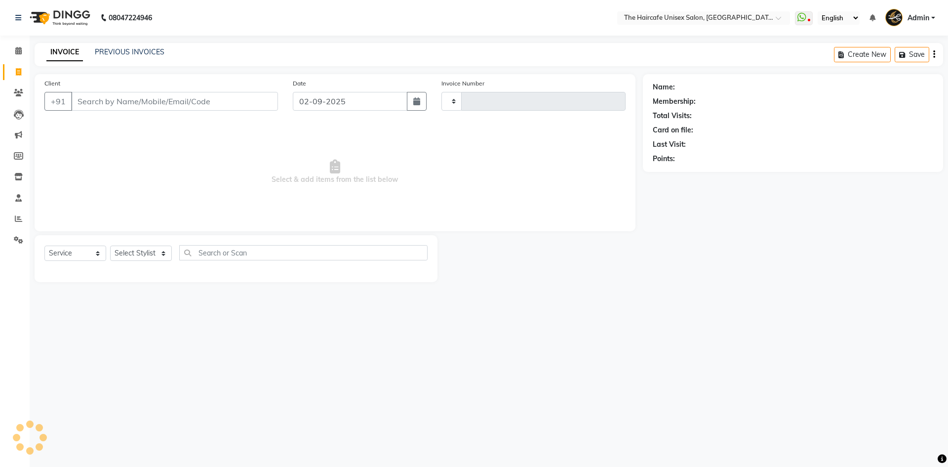
type input "1586"
select select "7412"
click at [22, 45] on span at bounding box center [18, 50] width 17 height 11
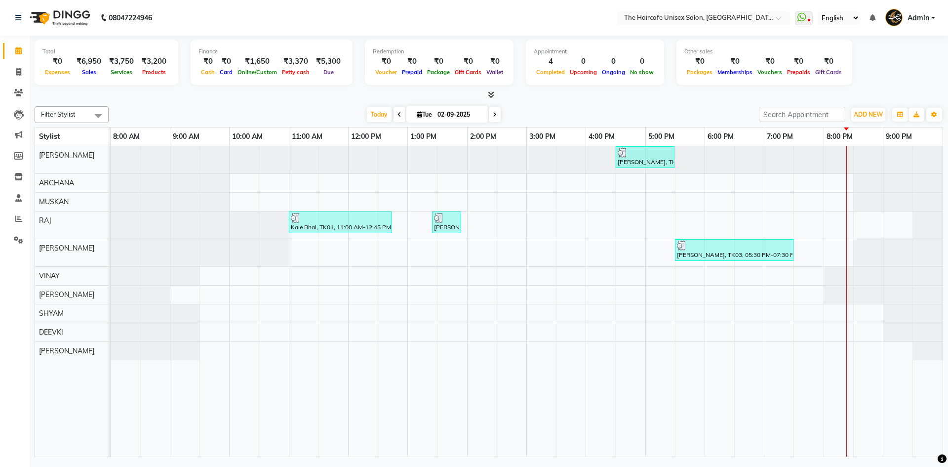
click at [494, 96] on icon at bounding box center [491, 94] width 6 height 7
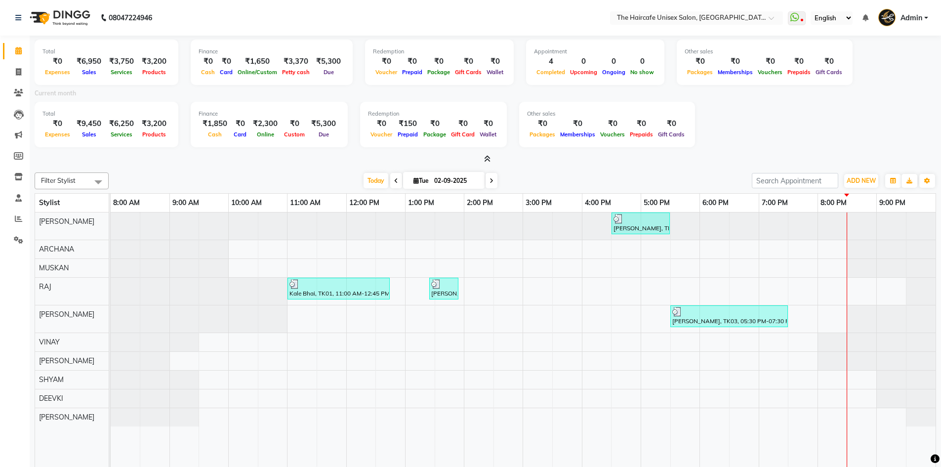
click at [11, 144] on li "Marketing" at bounding box center [15, 134] width 30 height 21
click at [15, 238] on icon at bounding box center [18, 239] width 9 height 7
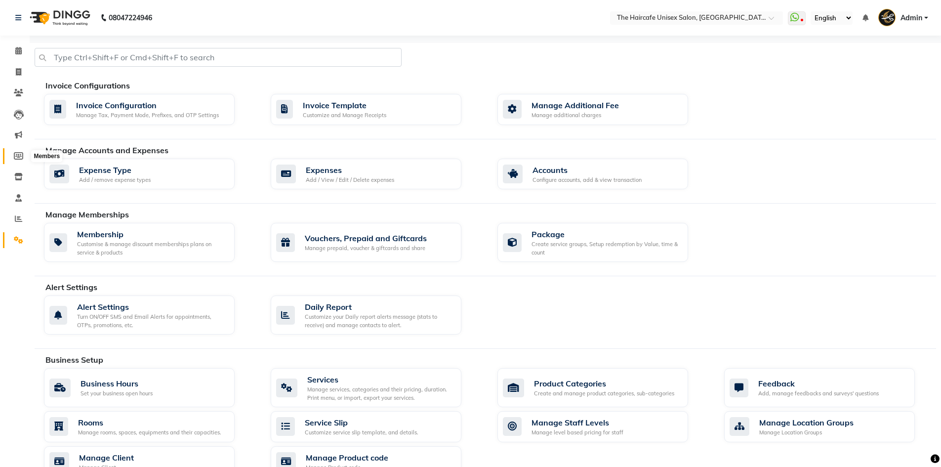
click at [19, 158] on icon at bounding box center [18, 155] width 9 height 7
select select
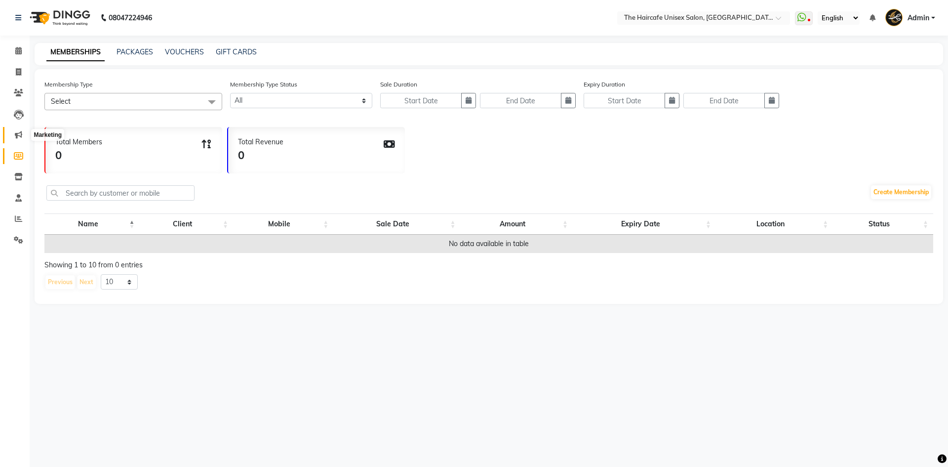
click at [15, 134] on icon at bounding box center [18, 134] width 7 height 7
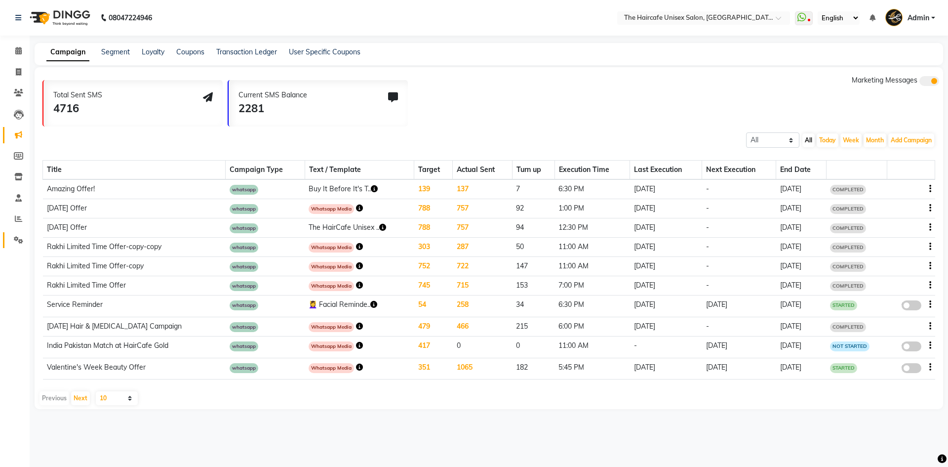
click at [19, 246] on link "Settings" at bounding box center [15, 240] width 24 height 16
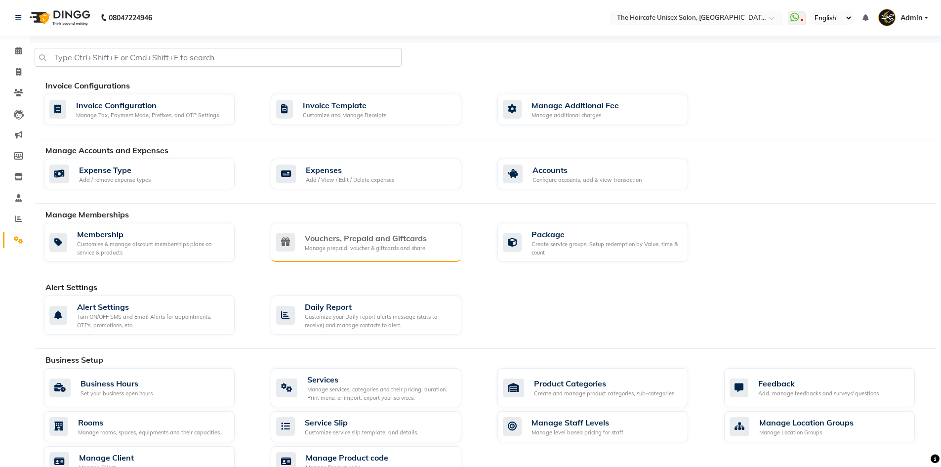
click at [401, 234] on div "Vouchers, Prepaid and Giftcards" at bounding box center [366, 238] width 122 height 12
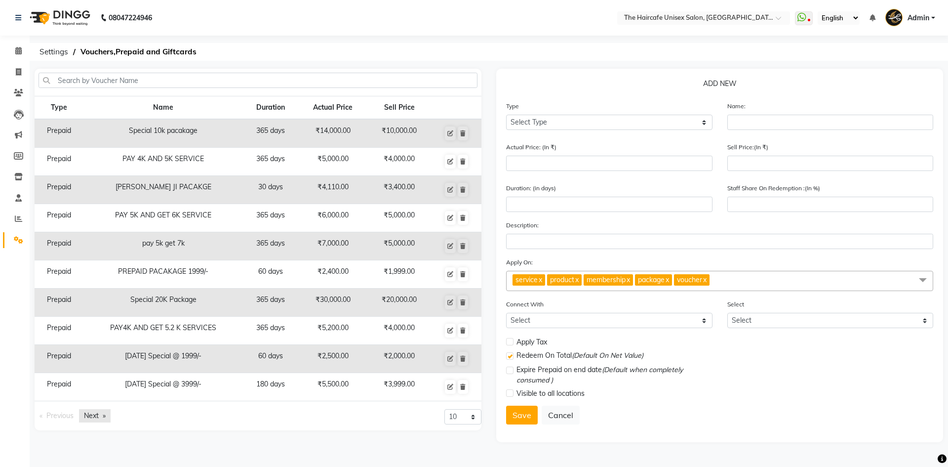
click at [88, 414] on link "Next page" at bounding box center [95, 415] width 32 height 13
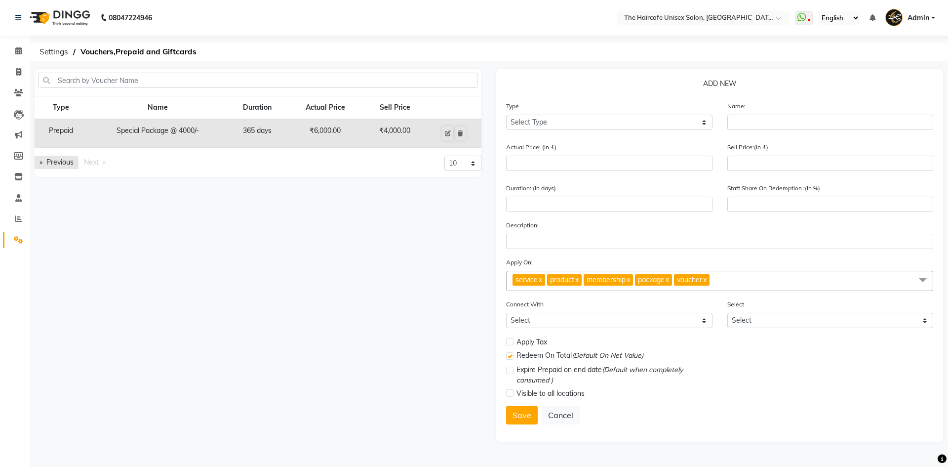
click at [43, 164] on link "Previous page" at bounding box center [57, 162] width 44 height 13
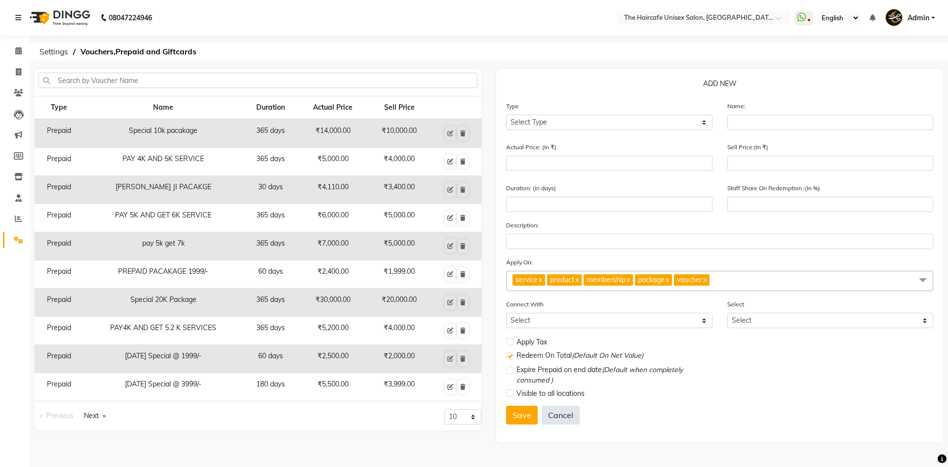
click at [568, 415] on button "Cancel" at bounding box center [561, 415] width 38 height 19
select select
checkbox input "false"
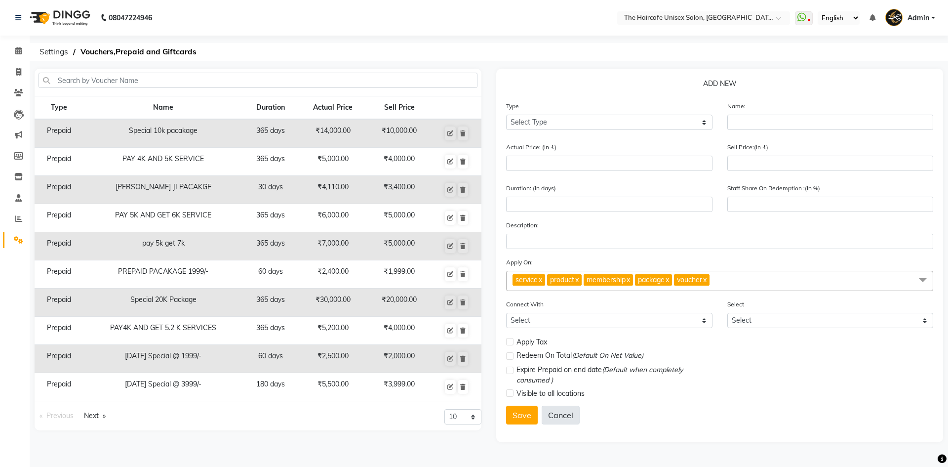
checkbox input "false"
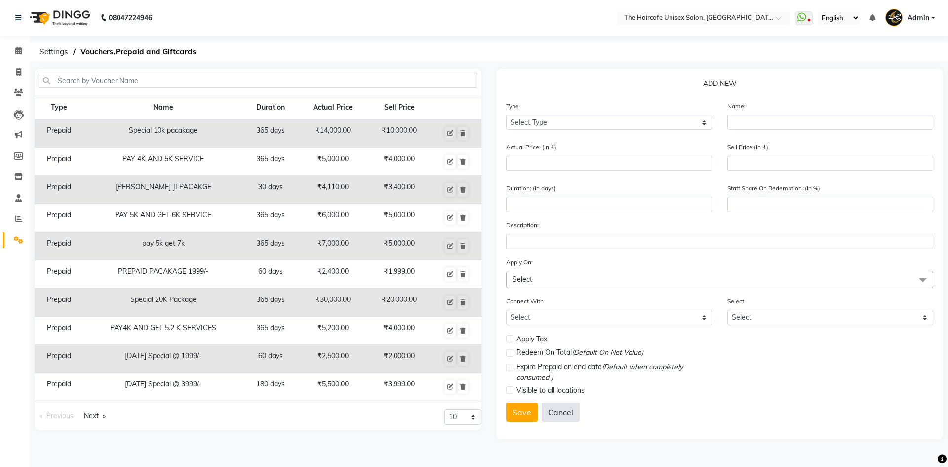
click at [567, 414] on button "Cancel" at bounding box center [561, 412] width 38 height 19
select select
checkbox input "false"
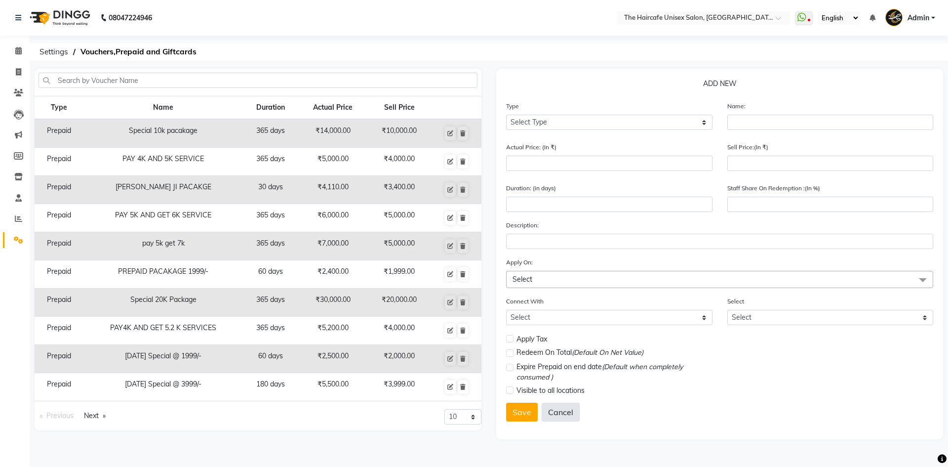
checkbox input "false"
click at [554, 411] on button "Cancel" at bounding box center [561, 412] width 38 height 19
select select
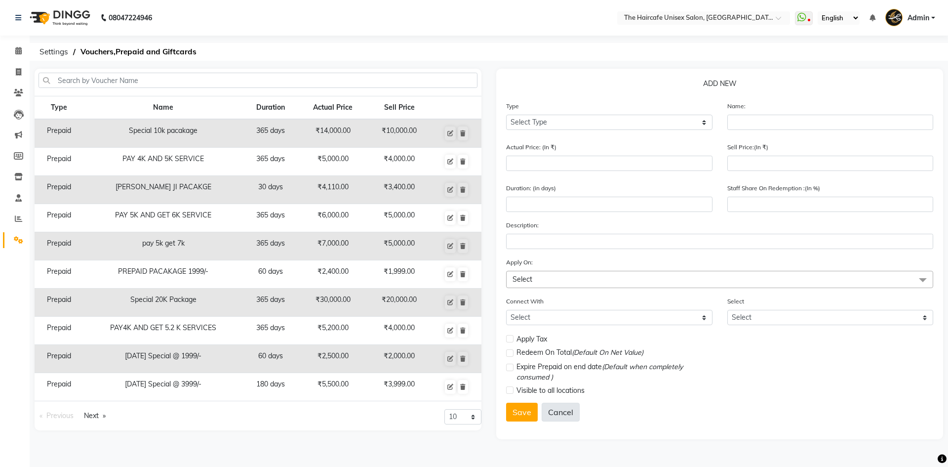
select select
checkbox input "false"
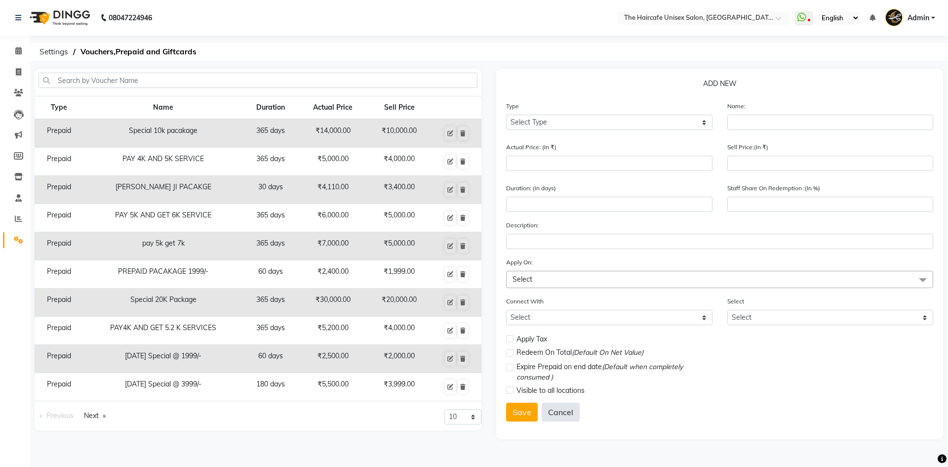
checkbox input "false"
click at [457, 412] on select "10 20 50 100" at bounding box center [463, 416] width 37 height 15
select select "20"
click at [445, 424] on select "10 20 50 100" at bounding box center [463, 416] width 37 height 15
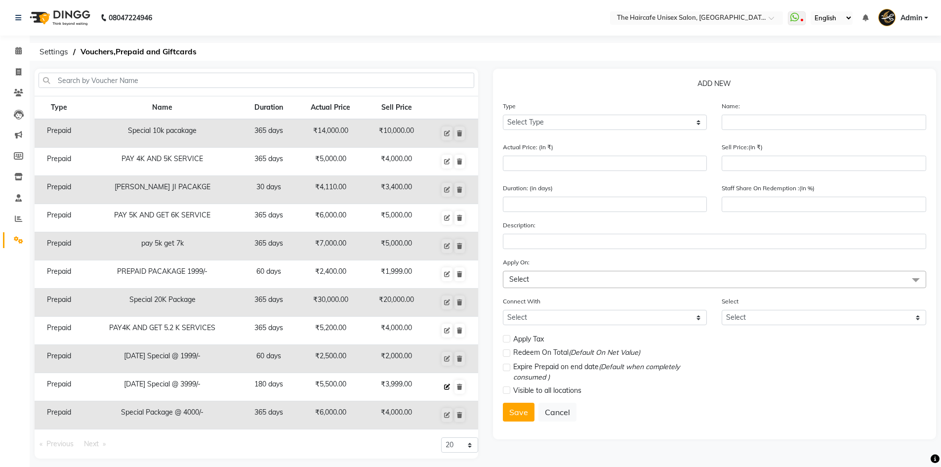
click at [448, 385] on icon at bounding box center [447, 387] width 6 height 6
select select "P"
type input "Independence Day Special @ 3999/-"
type input "5500"
type input "3999"
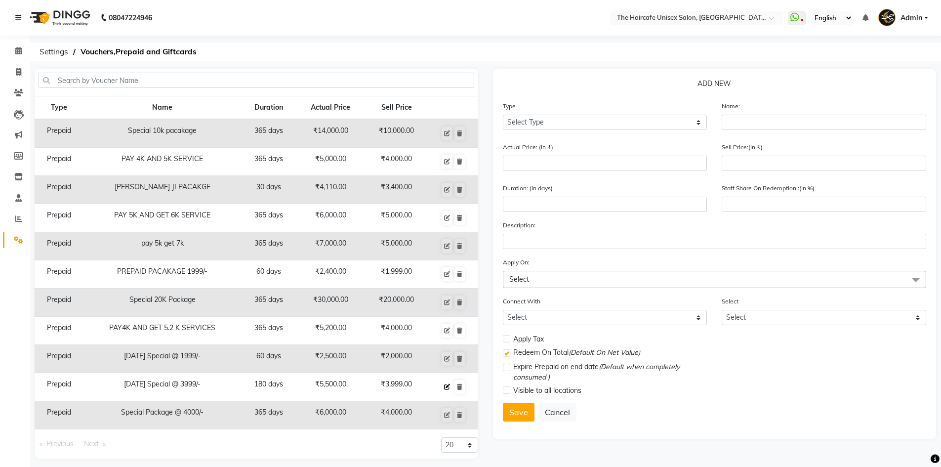
type input "180"
type input "73"
checkbox input "true"
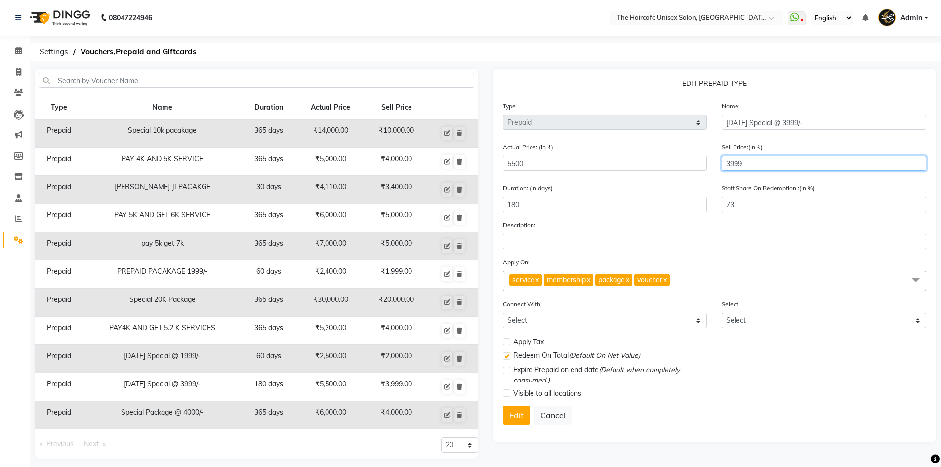
drag, startPoint x: 749, startPoint y: 164, endPoint x: 700, endPoint y: 164, distance: 48.4
click at [700, 164] on div "Actual Price: (In ₹) 5500 Sell Price:(In ₹) 3999" at bounding box center [714, 160] width 439 height 37
type input "4"
type input "0"
type input "40"
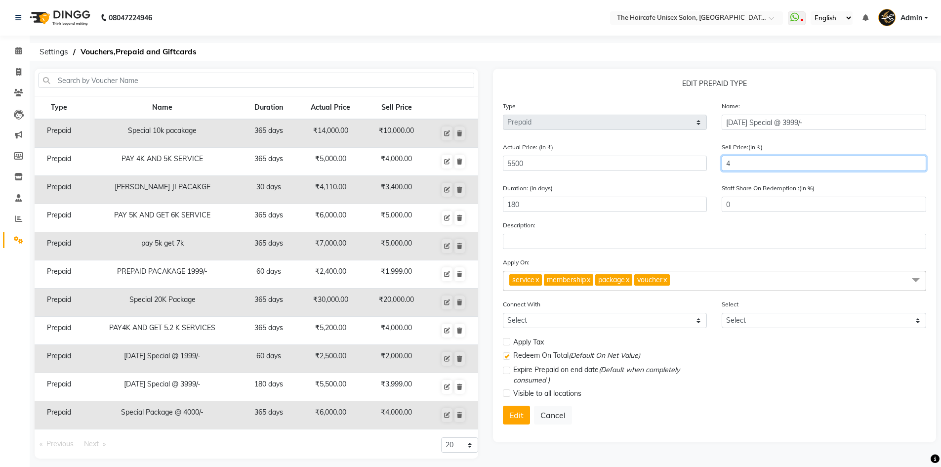
type input "1"
type input "400"
type input "7"
type input "4000"
type input "73"
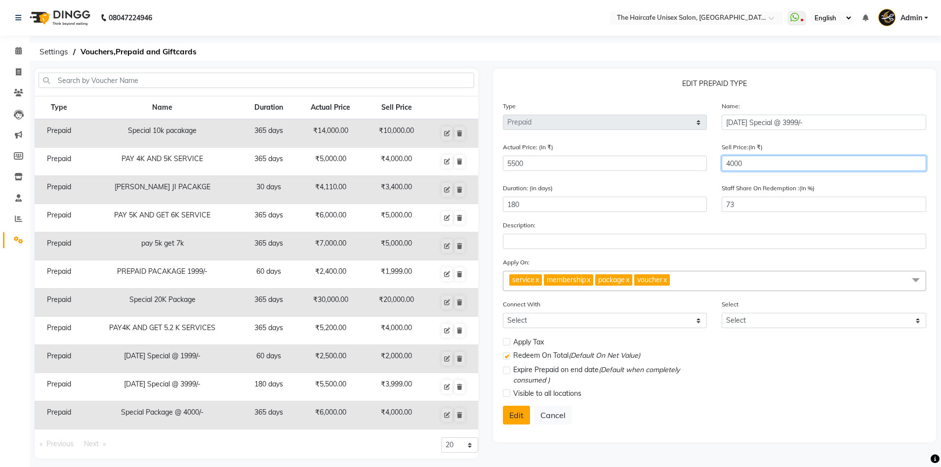
type input "4000"
click at [515, 412] on button "Edit" at bounding box center [516, 415] width 27 height 19
select select
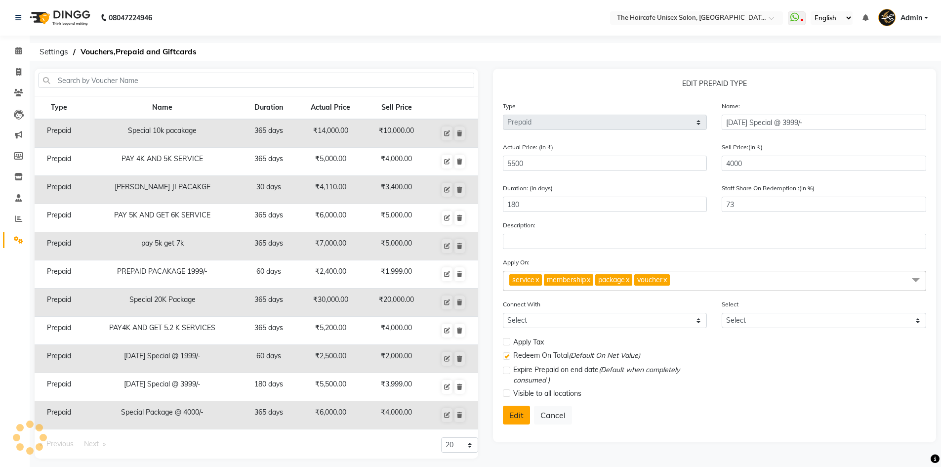
checkbox input "false"
checkbox input "true"
checkbox input "false"
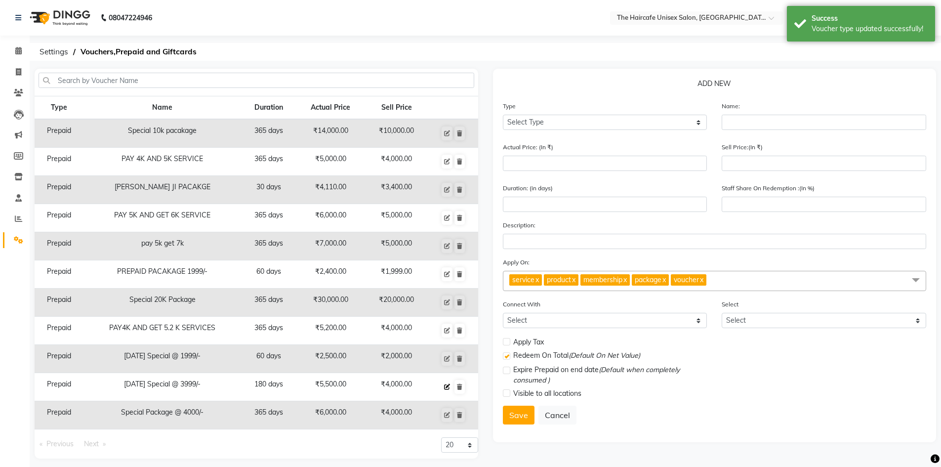
click at [448, 385] on icon at bounding box center [447, 387] width 6 height 6
select select "P"
type input "Independence Day Special @ 3999/-"
type input "5500"
type input "4000"
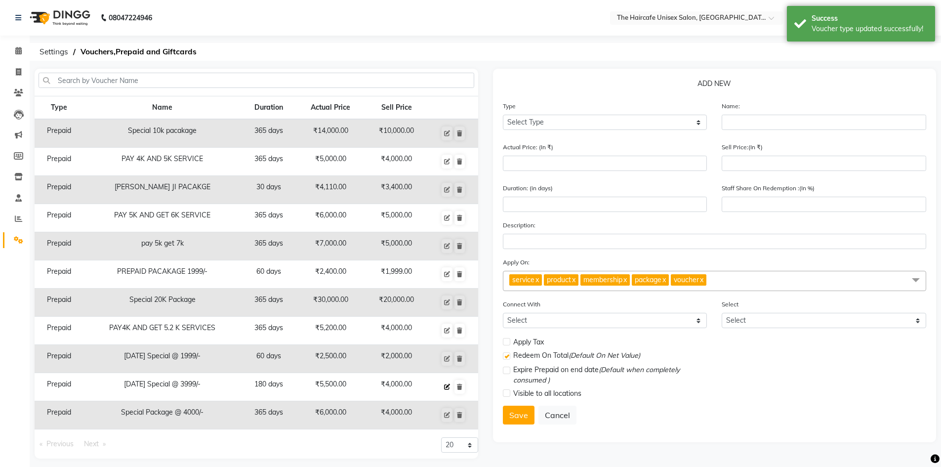
type input "180"
type input "73"
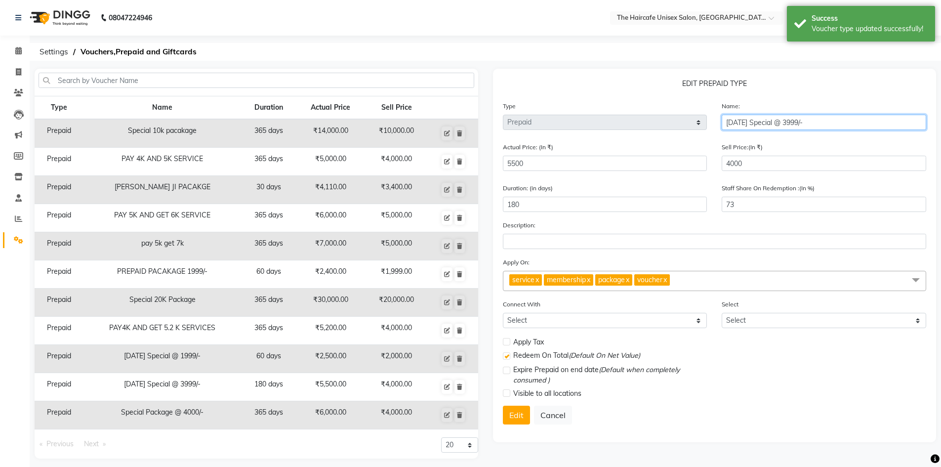
click at [835, 122] on input "Independence Day Special @ 3999/-" at bounding box center [824, 122] width 205 height 15
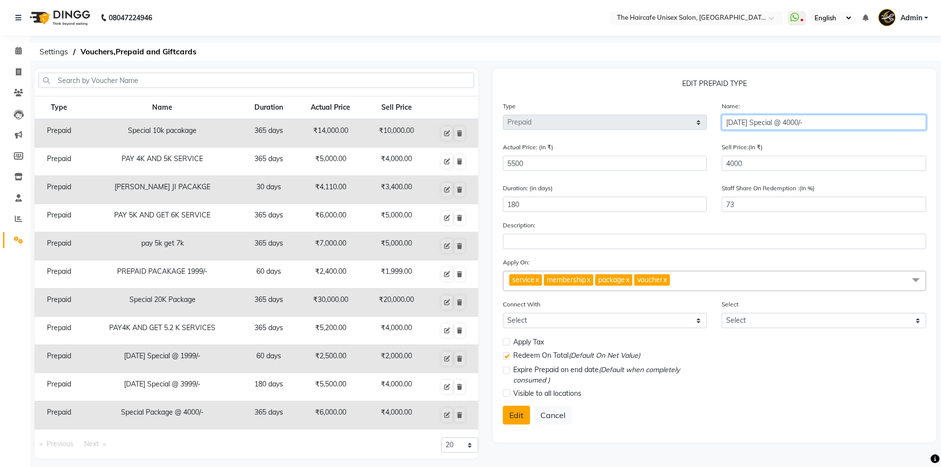
type input "Independence Day Special @ 4000/-"
click at [517, 411] on button "Edit" at bounding box center [516, 415] width 27 height 19
select select
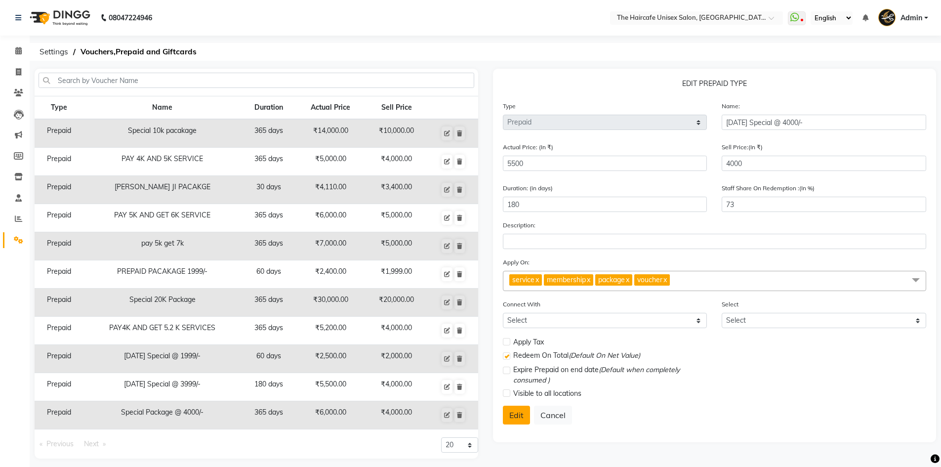
checkbox input "false"
checkbox input "true"
checkbox input "false"
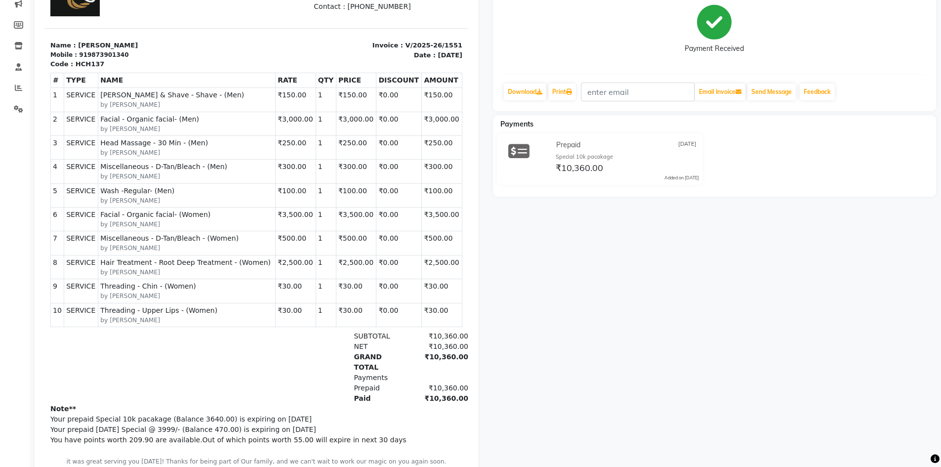
scroll to position [178, 0]
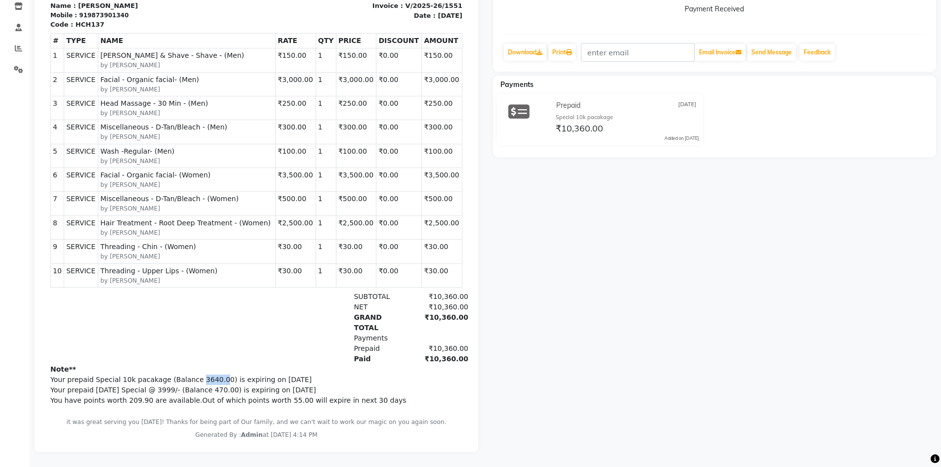
drag, startPoint x: 186, startPoint y: 375, endPoint x: 207, endPoint y: 375, distance: 21.7
click at [207, 375] on p "Your prepaid Special 10k pacakage (Balance 3640.00) is expiring on [DATE]" at bounding box center [256, 379] width 412 height 10
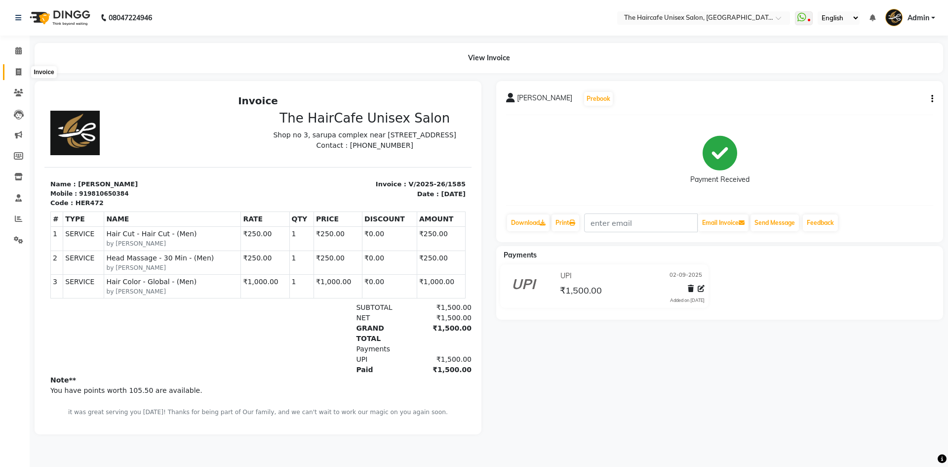
click at [15, 71] on span at bounding box center [18, 72] width 17 height 11
select select "7412"
select select "service"
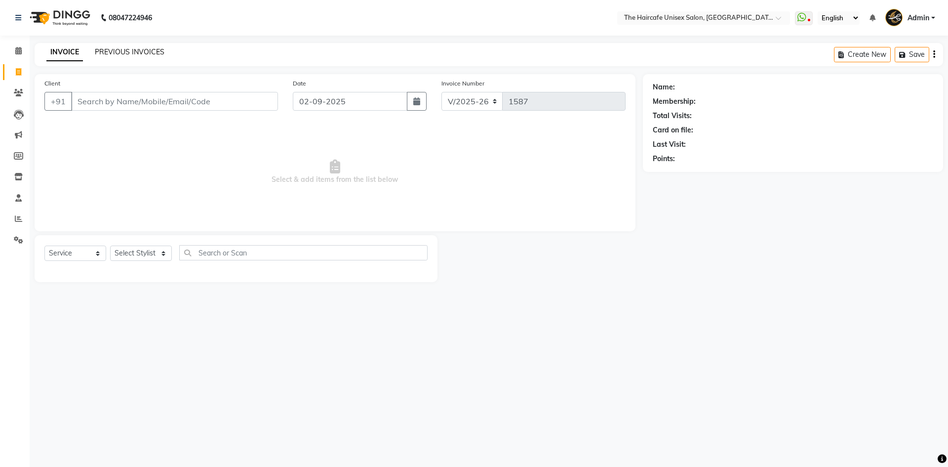
click at [131, 48] on link "PREVIOUS INVOICES" at bounding box center [130, 51] width 70 height 9
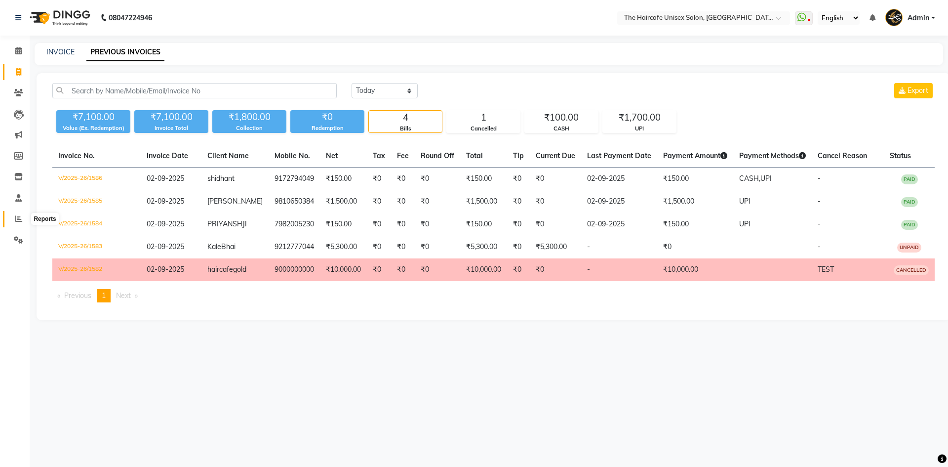
click at [11, 216] on span at bounding box center [18, 218] width 17 height 11
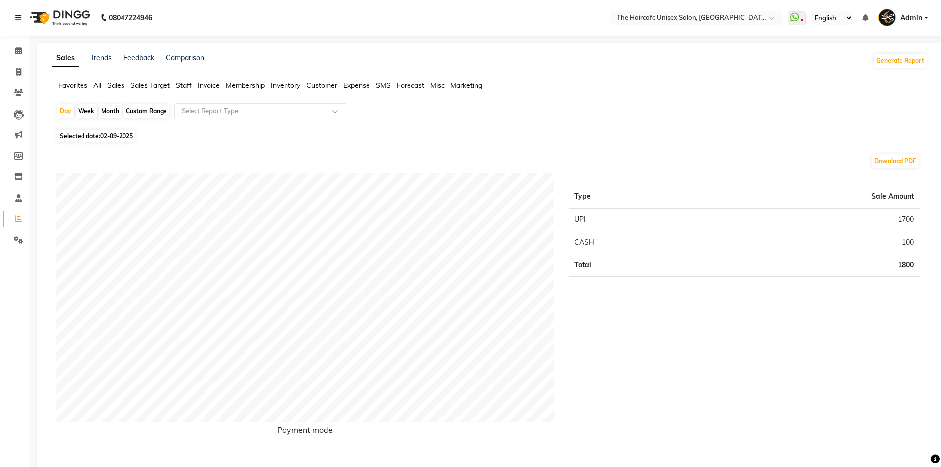
click at [185, 90] on li "Staff" at bounding box center [184, 86] width 16 height 10
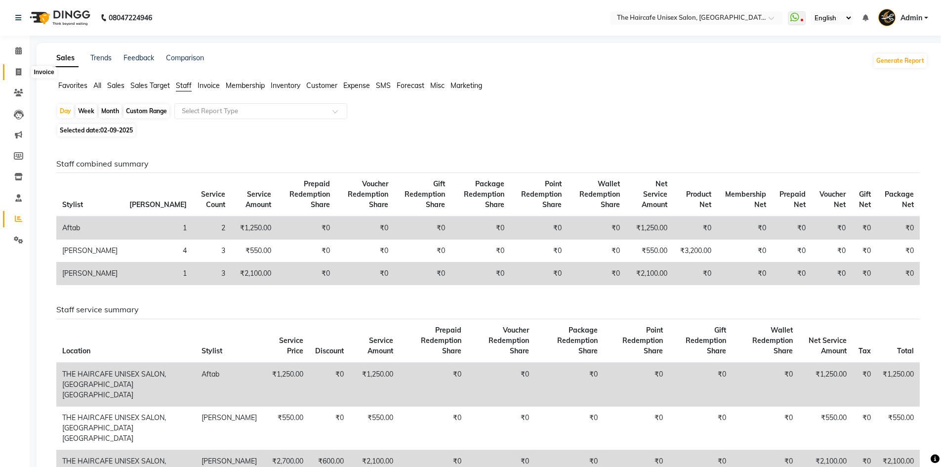
click at [19, 71] on icon at bounding box center [18, 71] width 5 height 7
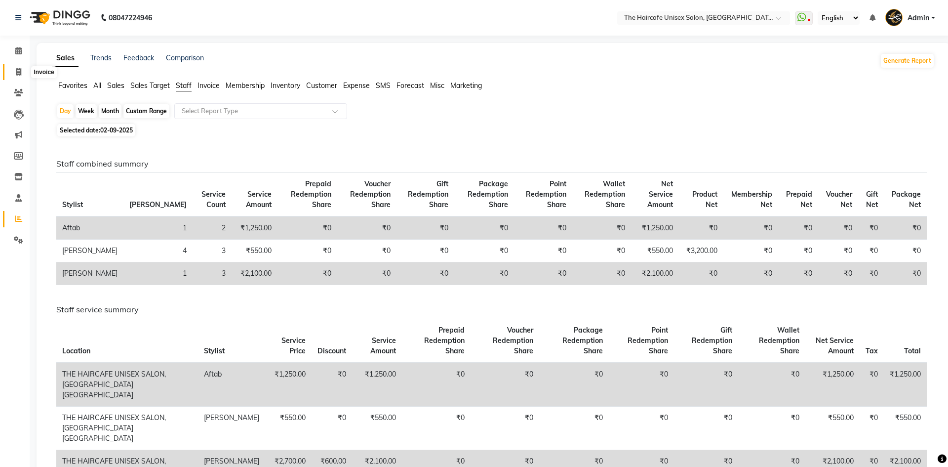
select select "7412"
select select "service"
